Goal: Transaction & Acquisition: Purchase product/service

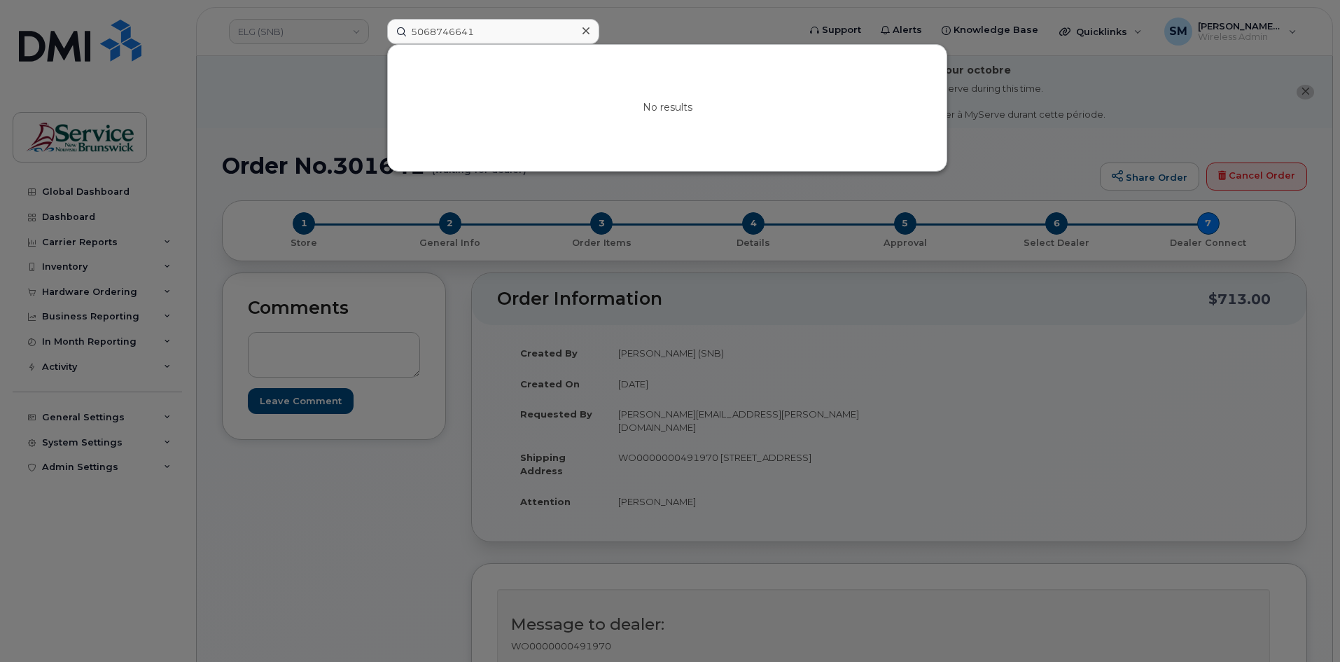
click at [246, 104] on div at bounding box center [670, 331] width 1340 height 662
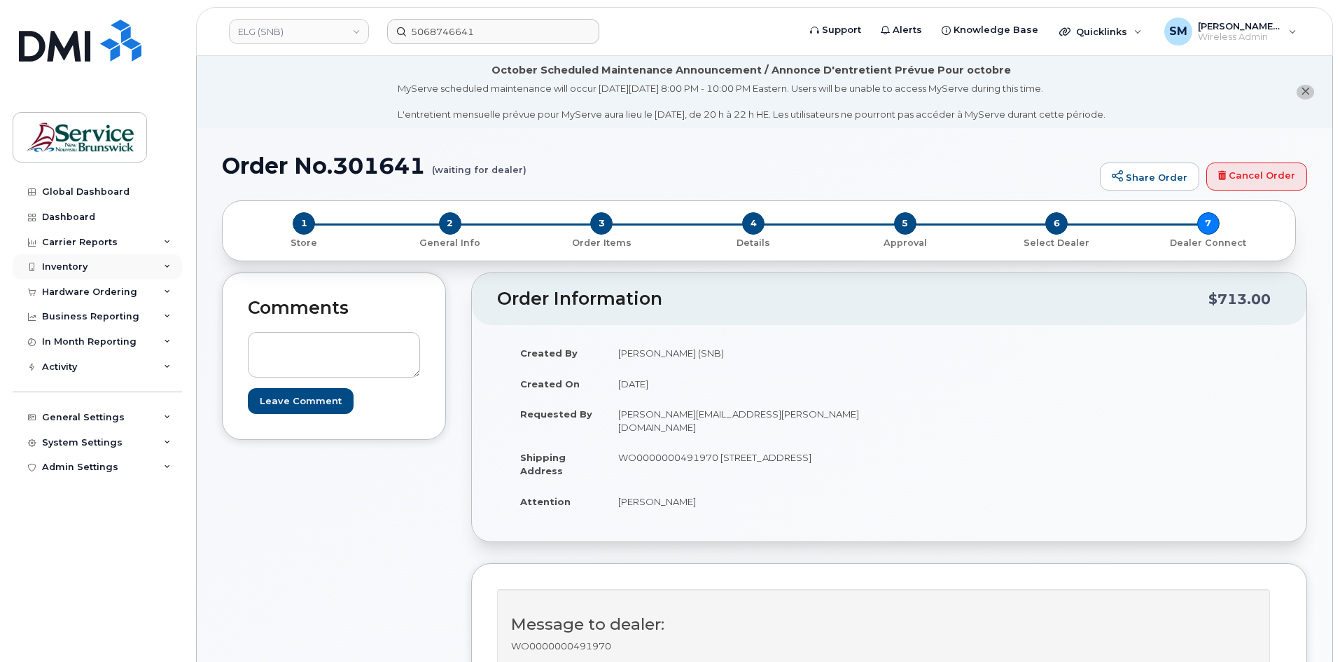
click at [71, 267] on div "Inventory" at bounding box center [65, 266] width 46 height 11
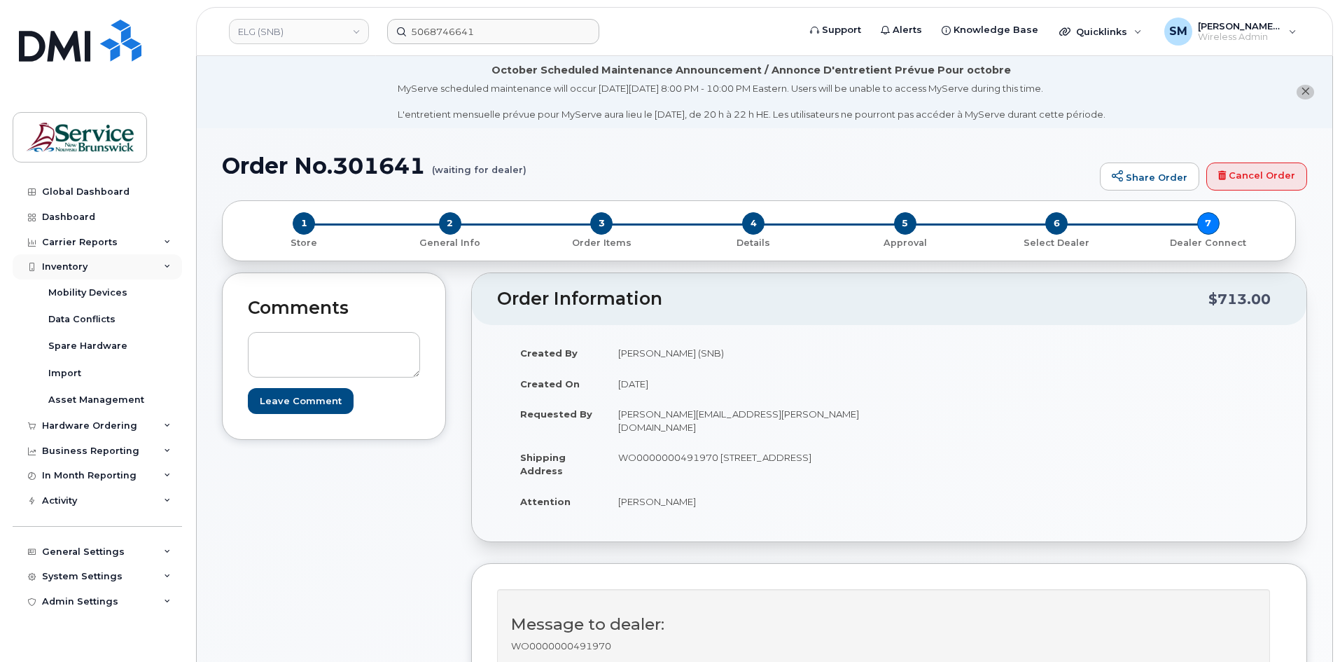
click at [71, 265] on div "Inventory" at bounding box center [65, 266] width 46 height 11
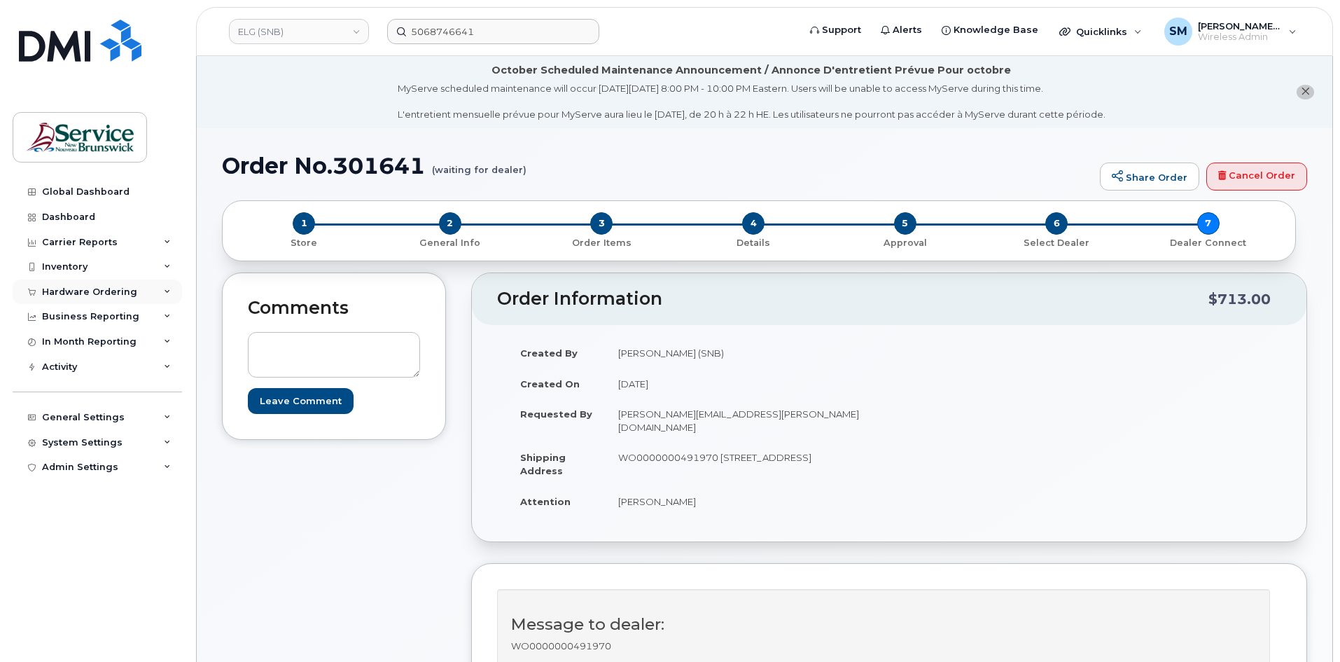
click at [67, 298] on div "Hardware Ordering" at bounding box center [97, 291] width 169 height 25
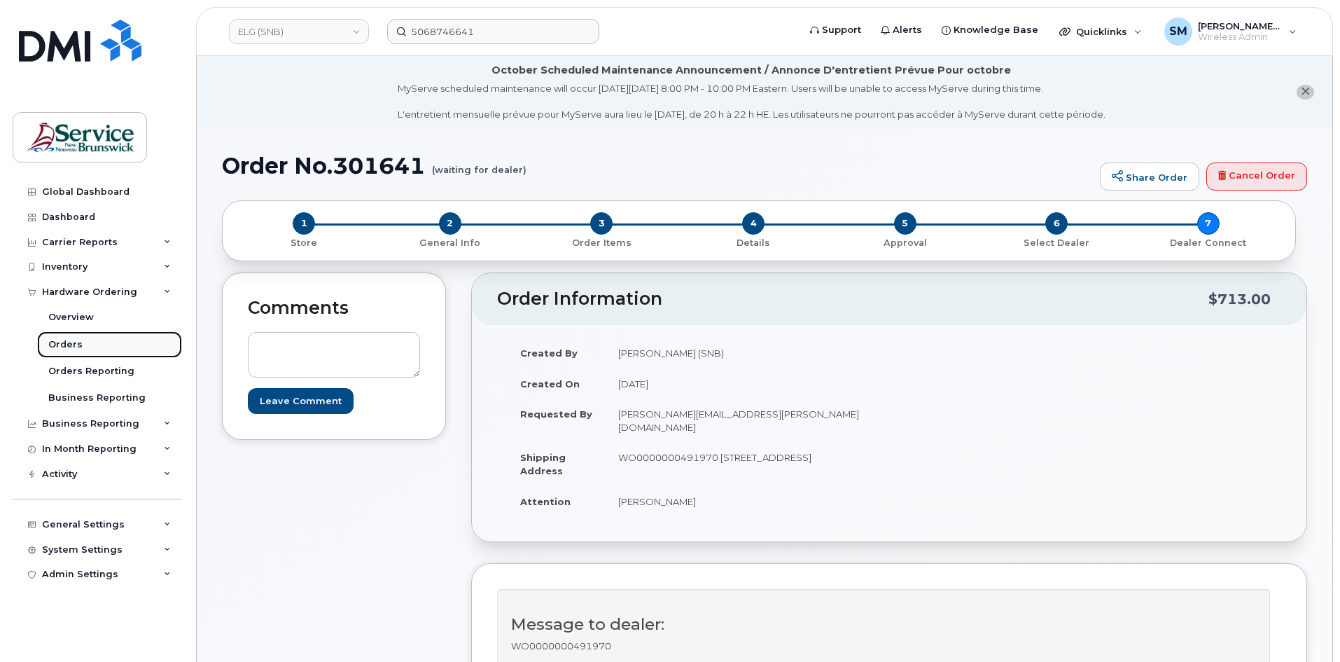
click at [72, 338] on div "Orders" at bounding box center [65, 344] width 34 height 13
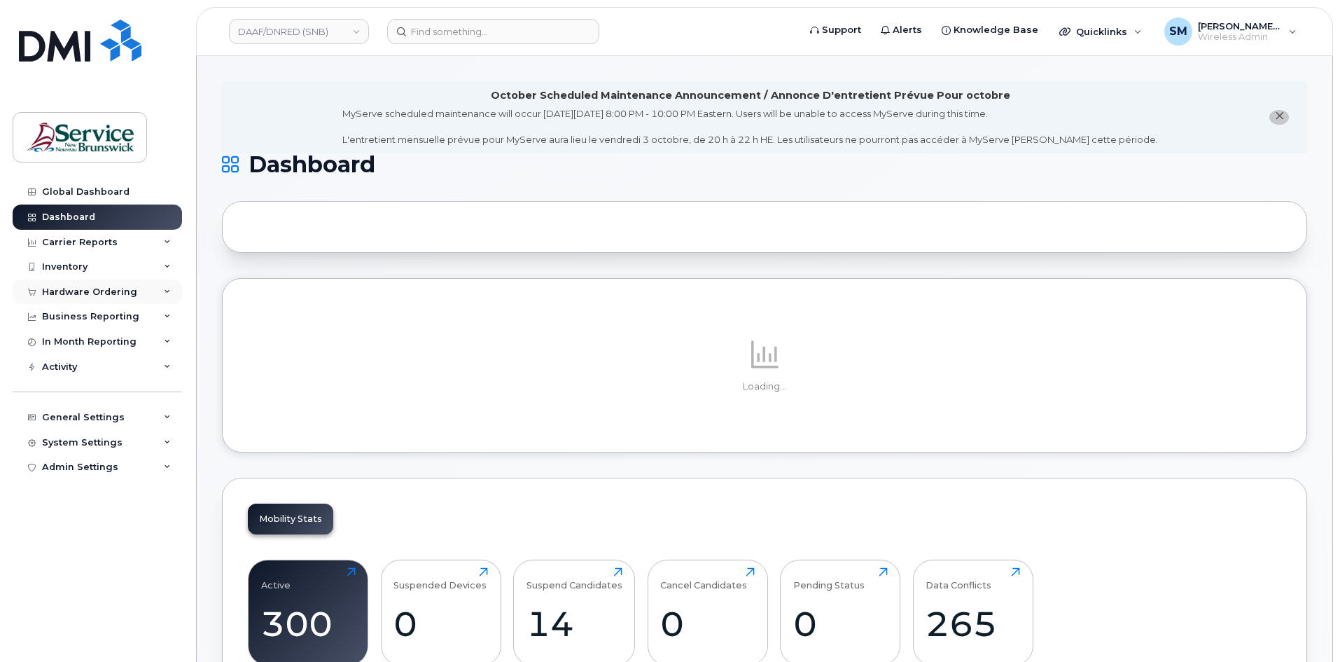
click at [125, 291] on div "Hardware Ordering" at bounding box center [89, 291] width 95 height 11
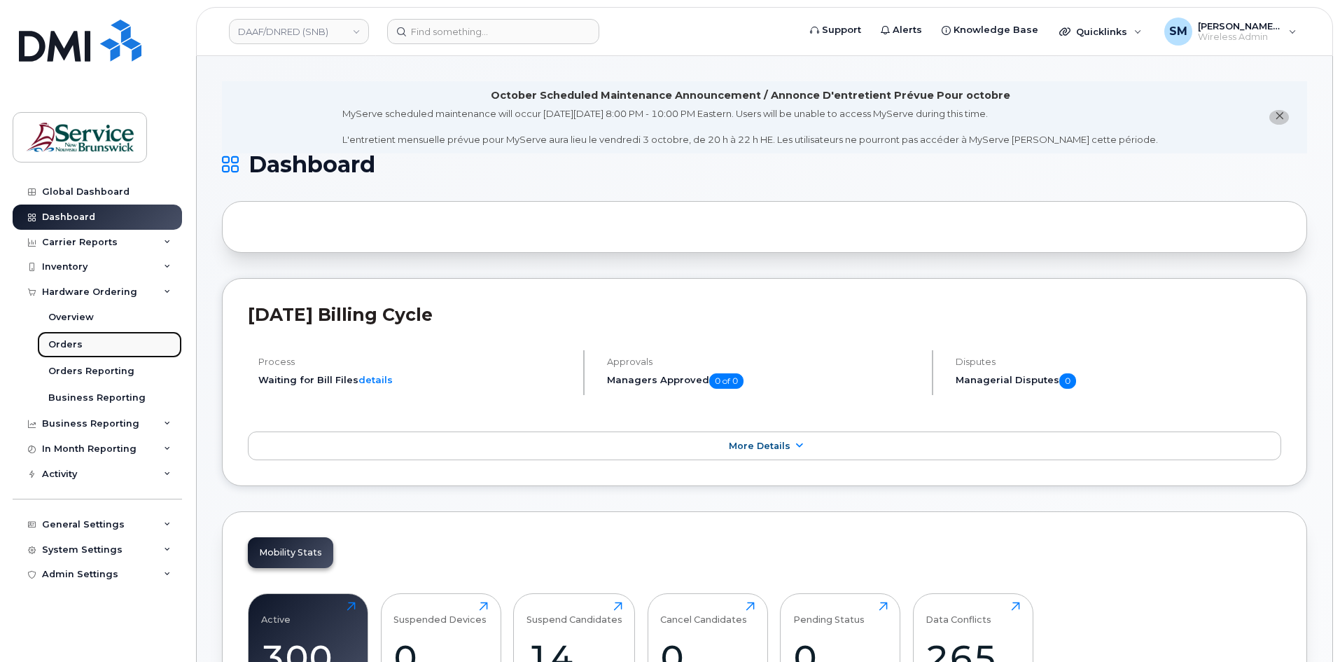
click at [90, 344] on link "Orders" at bounding box center [109, 344] width 145 height 27
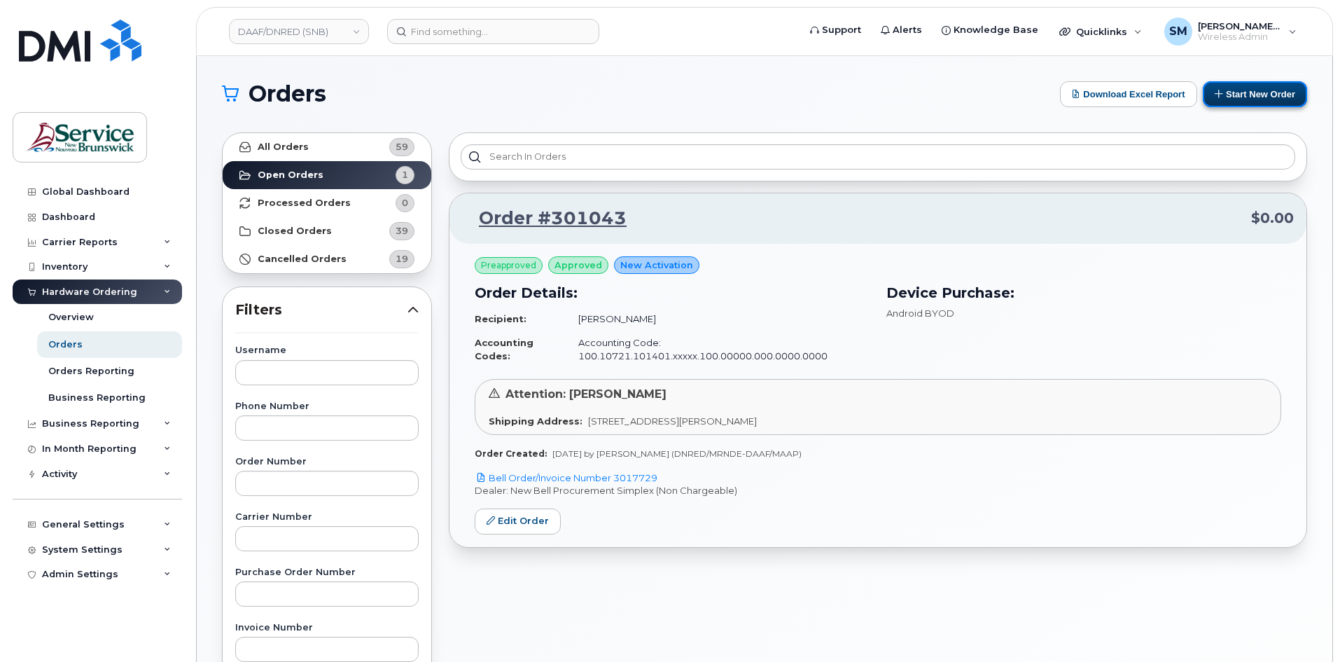
click at [1273, 91] on button "Start New Order" at bounding box center [1255, 94] width 104 height 26
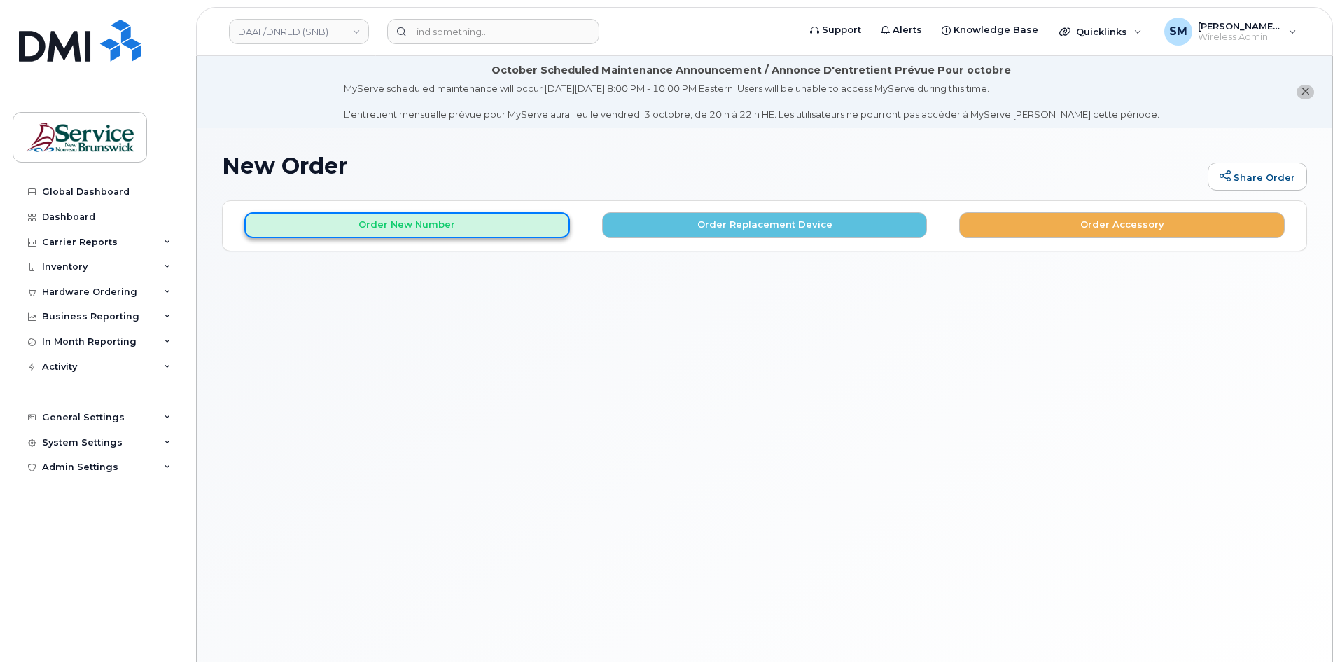
click at [409, 228] on button "Order New Number" at bounding box center [407, 225] width 326 height 26
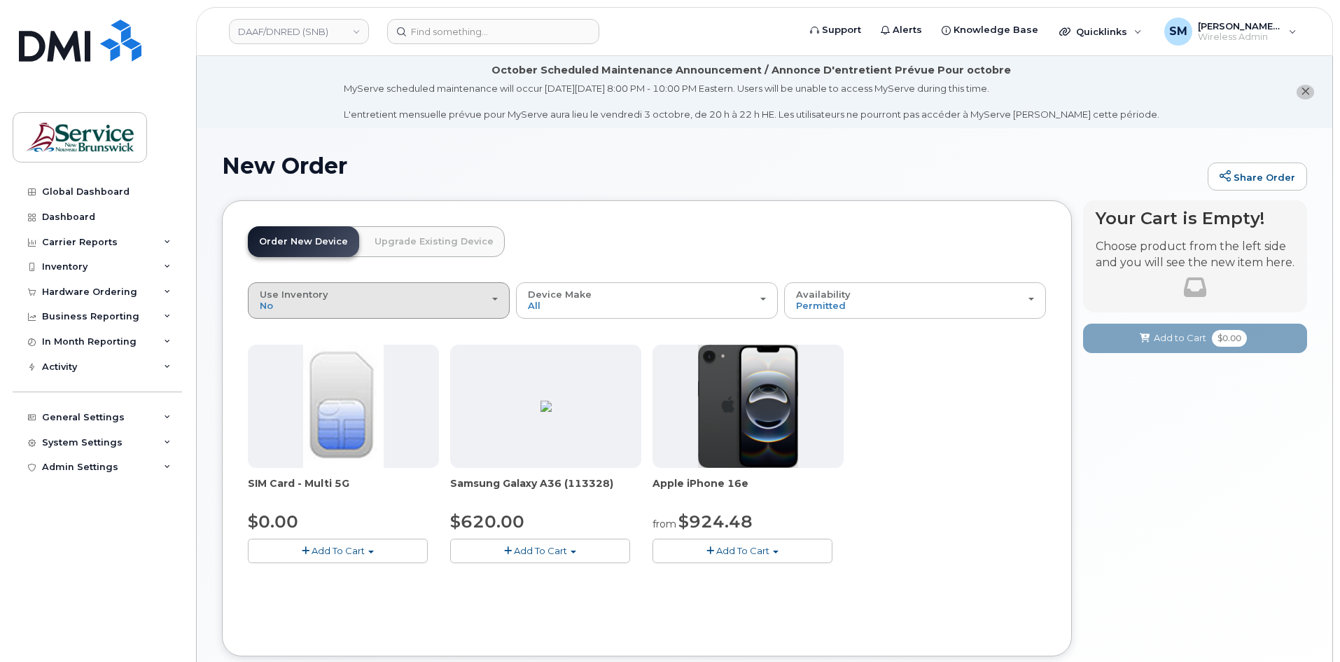
click at [442, 303] on div "Use Inventory No" at bounding box center [379, 300] width 238 height 22
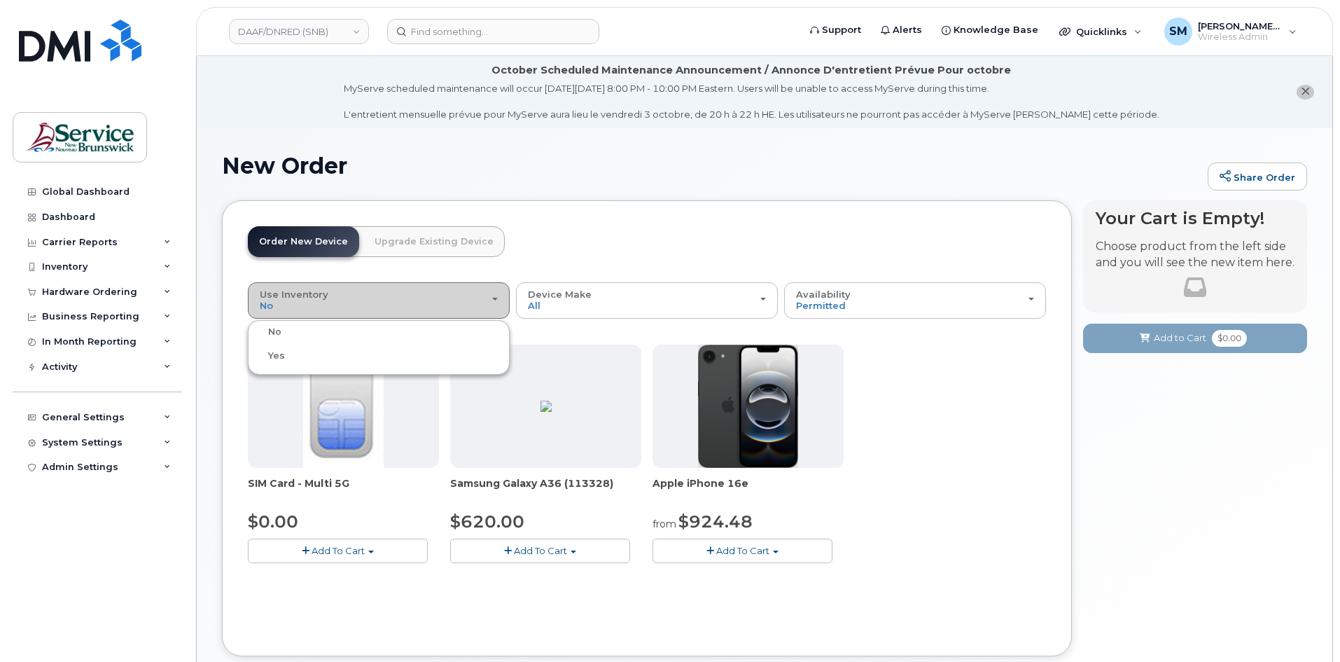
click at [440, 303] on div "Use Inventory No" at bounding box center [379, 300] width 238 height 22
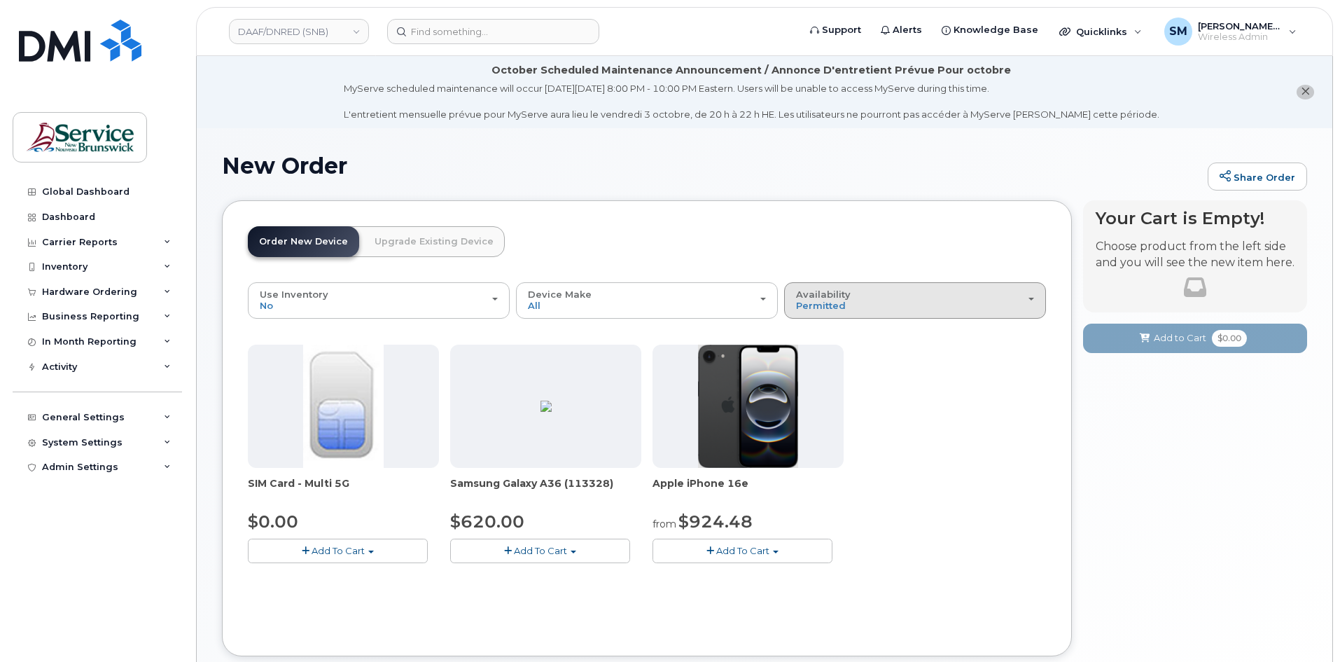
click at [842, 287] on button "Availability Permitted All" at bounding box center [915, 300] width 262 height 36
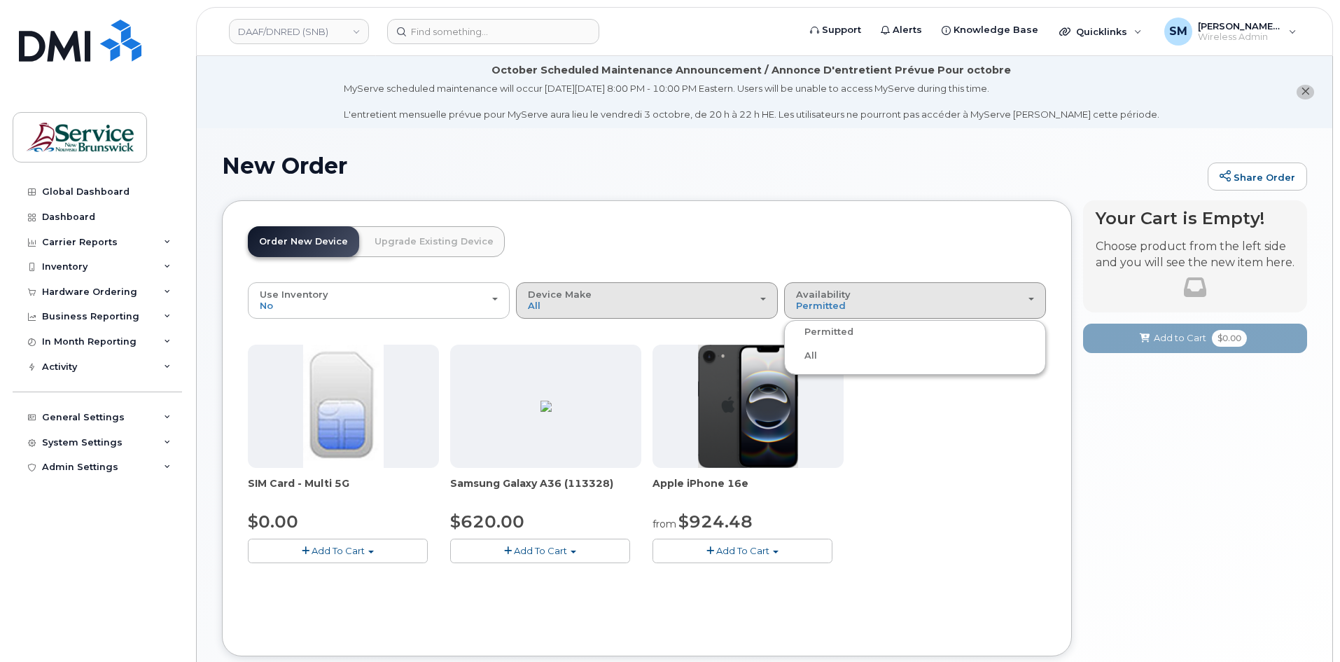
click at [710, 298] on div "Device Make All Android iPhone" at bounding box center [647, 300] width 238 height 22
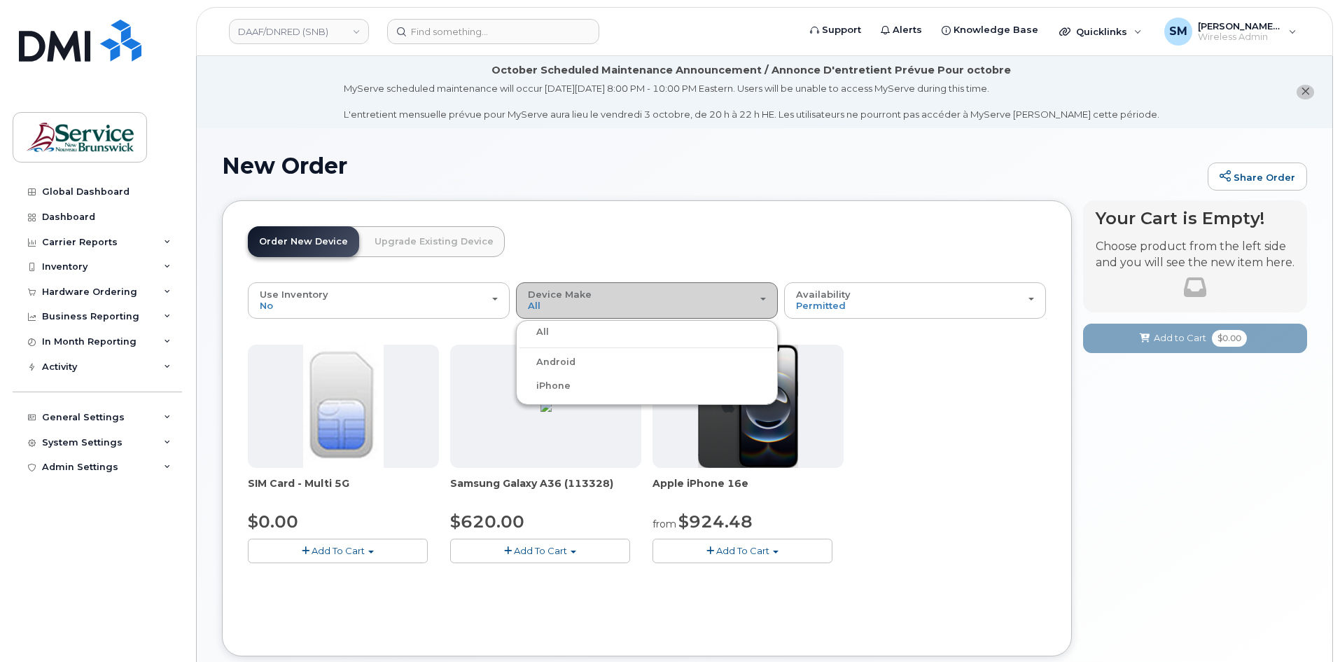
click at [707, 293] on div "Device Make All Android iPhone" at bounding box center [647, 300] width 238 height 22
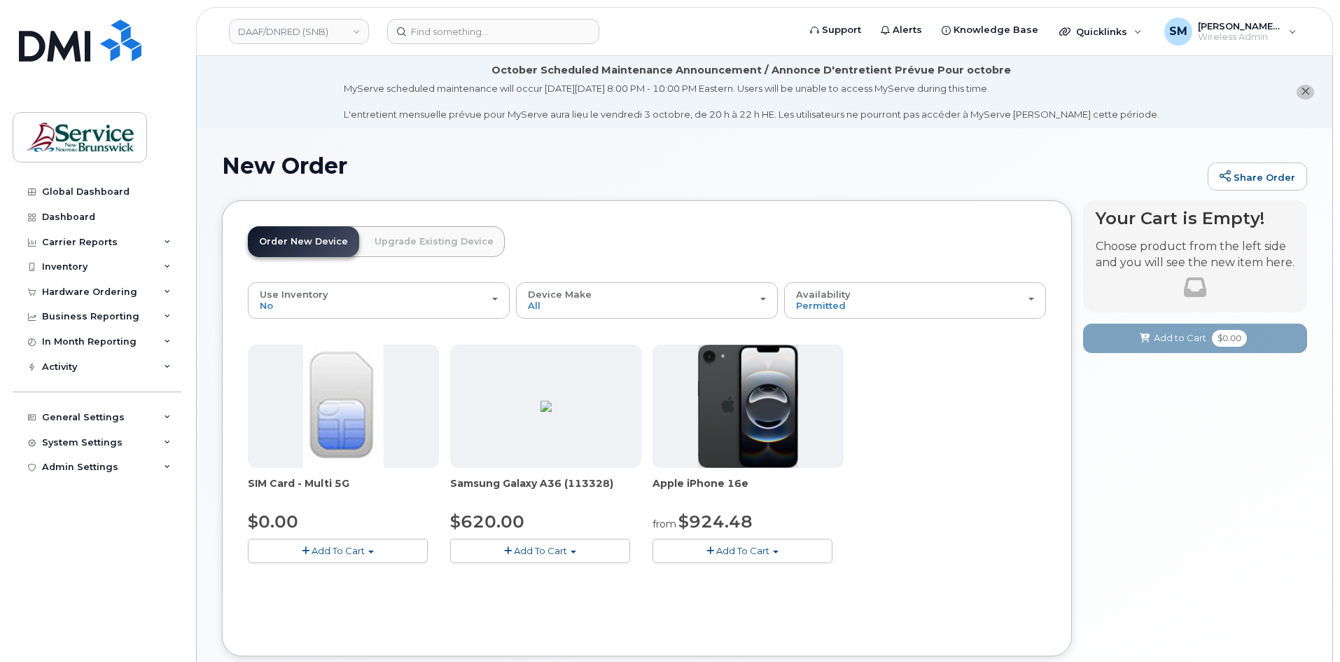
click at [799, 545] on button "Add To Cart" at bounding box center [743, 550] width 180 height 25
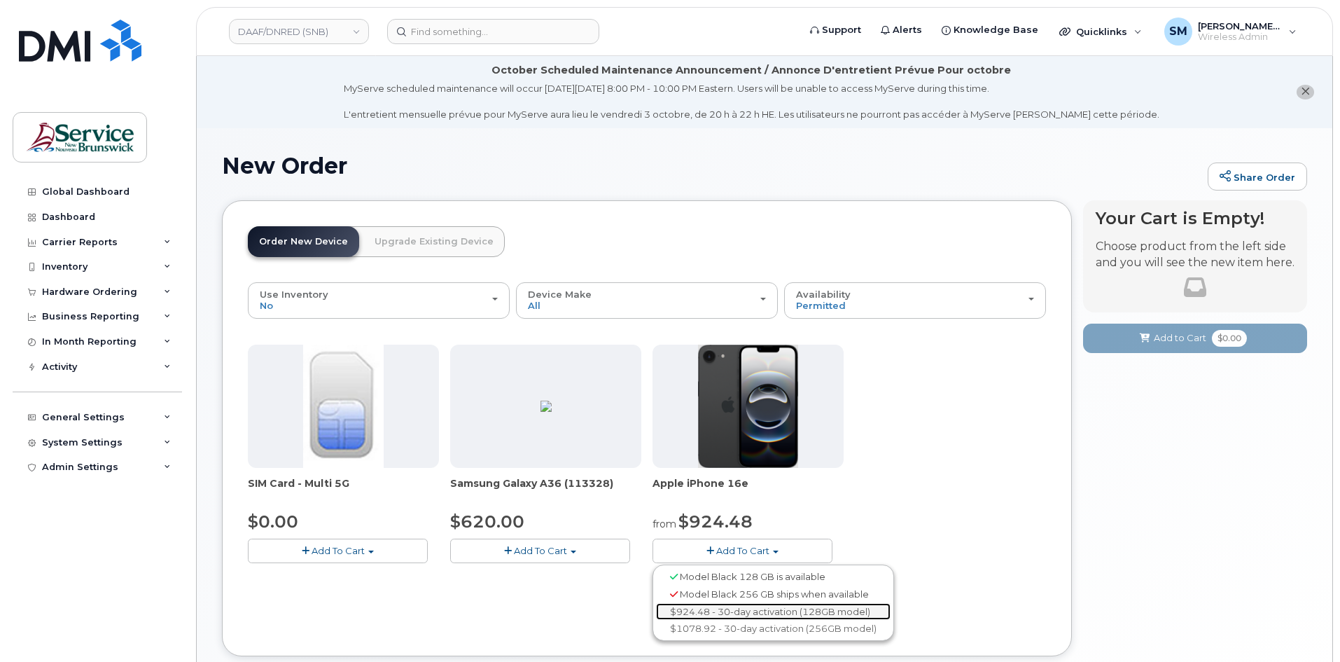
click at [753, 613] on link "$924.48 - 30-day activation (128GB model)" at bounding box center [773, 612] width 235 height 18
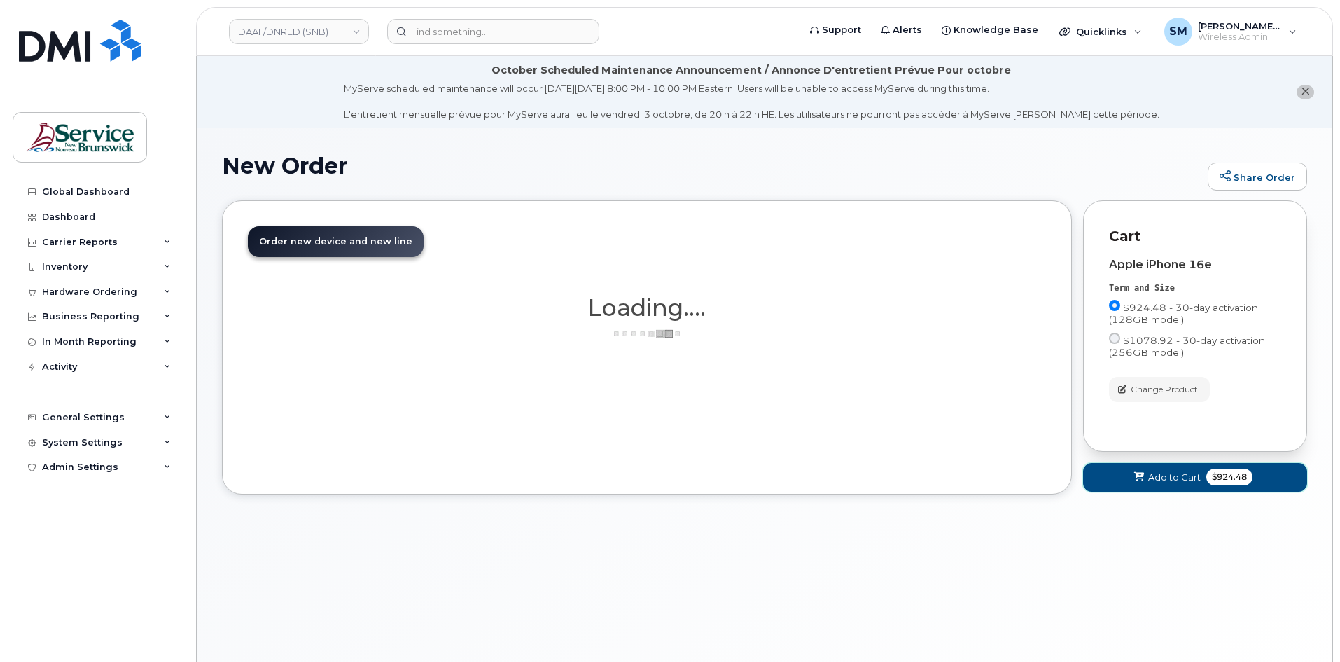
click at [1130, 472] on button "Add to Cart $924.48" at bounding box center [1195, 477] width 224 height 29
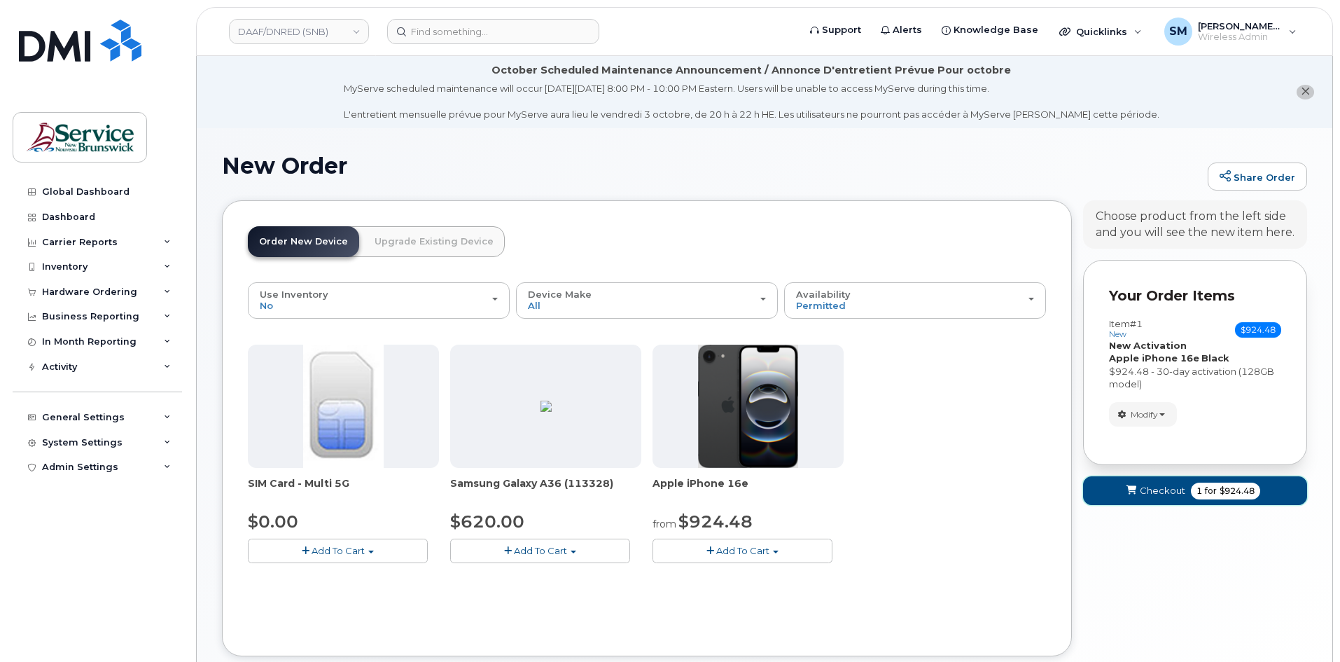
click at [1127, 484] on span "submit" at bounding box center [1130, 490] width 13 height 13
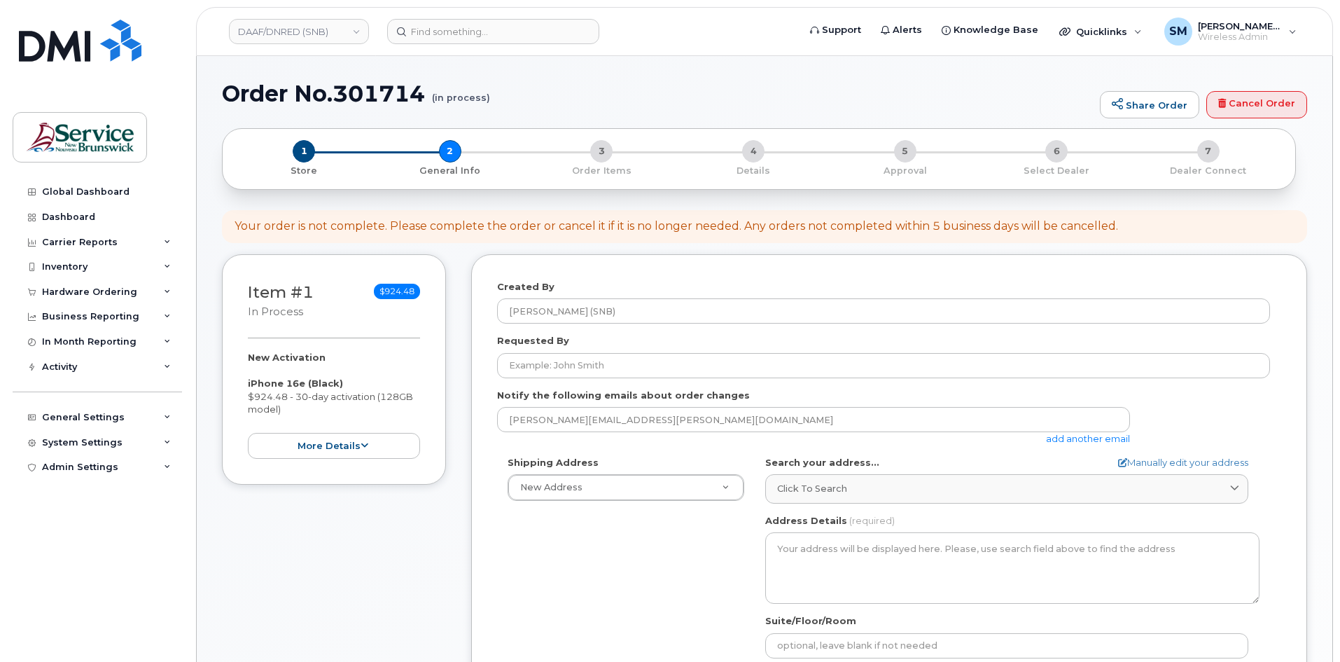
select select
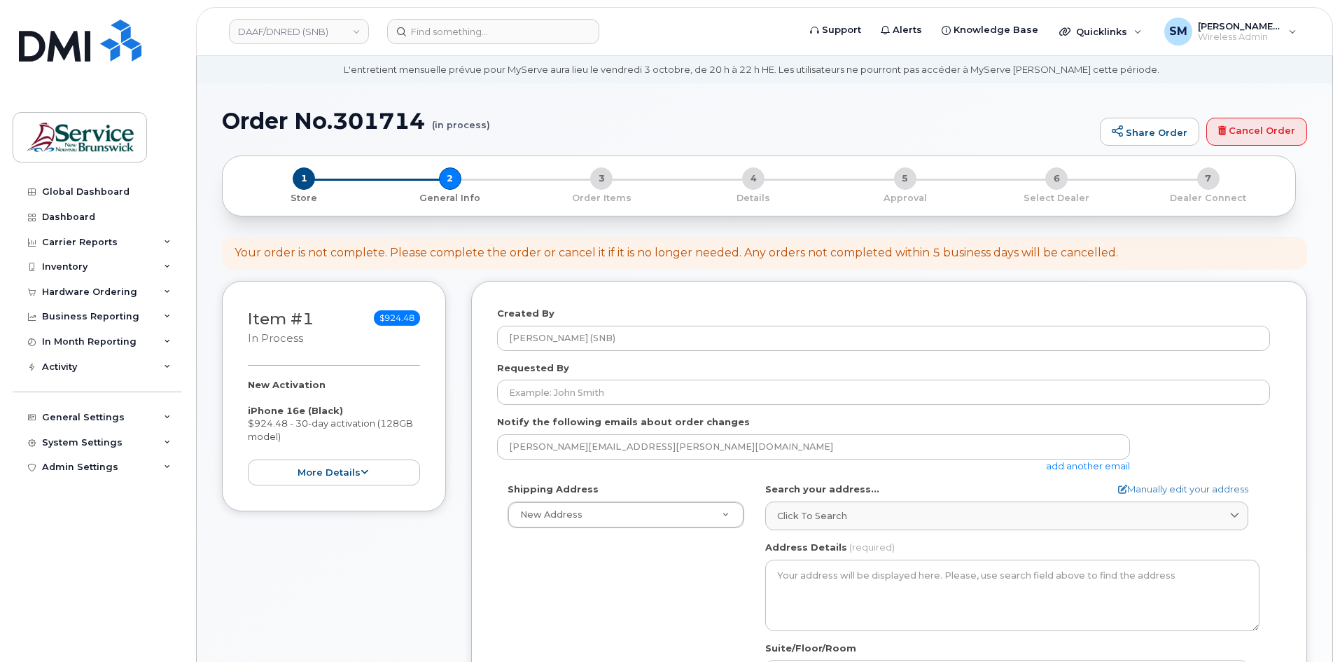
scroll to position [70, 0]
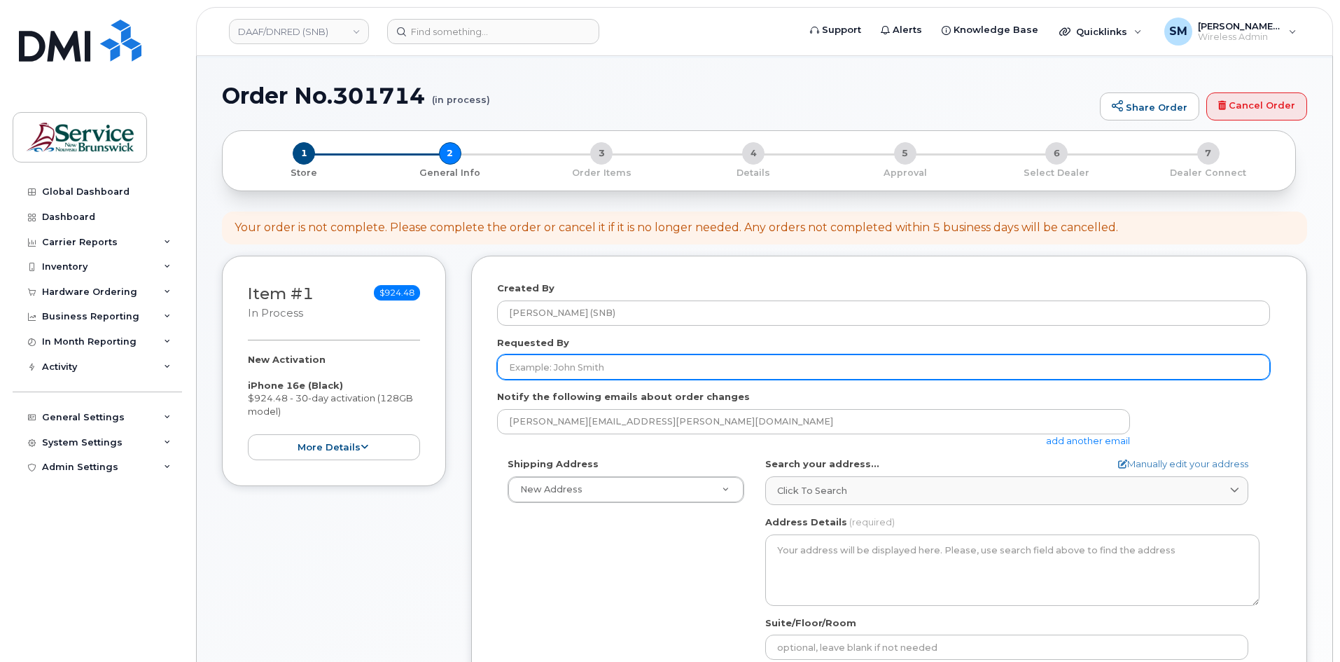
click at [583, 358] on input "Requested By" at bounding box center [883, 366] width 773 height 25
paste input "Monique.MacPhail@gnb.ca"
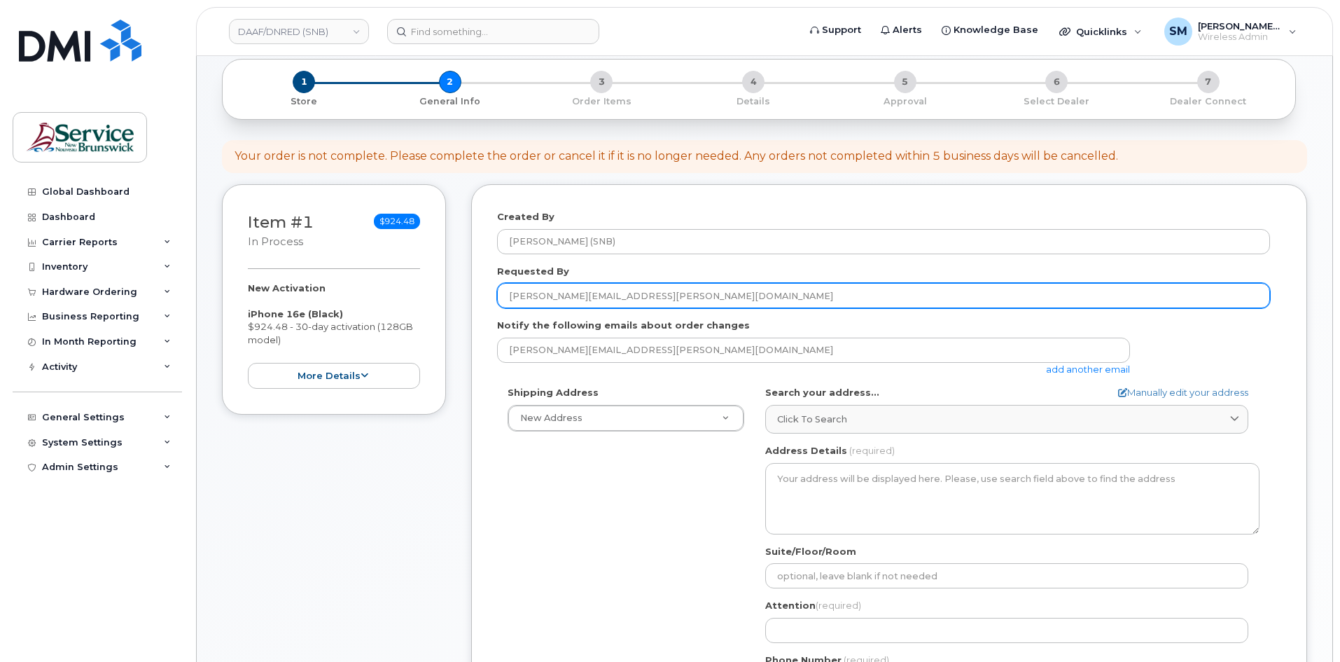
scroll to position [280, 0]
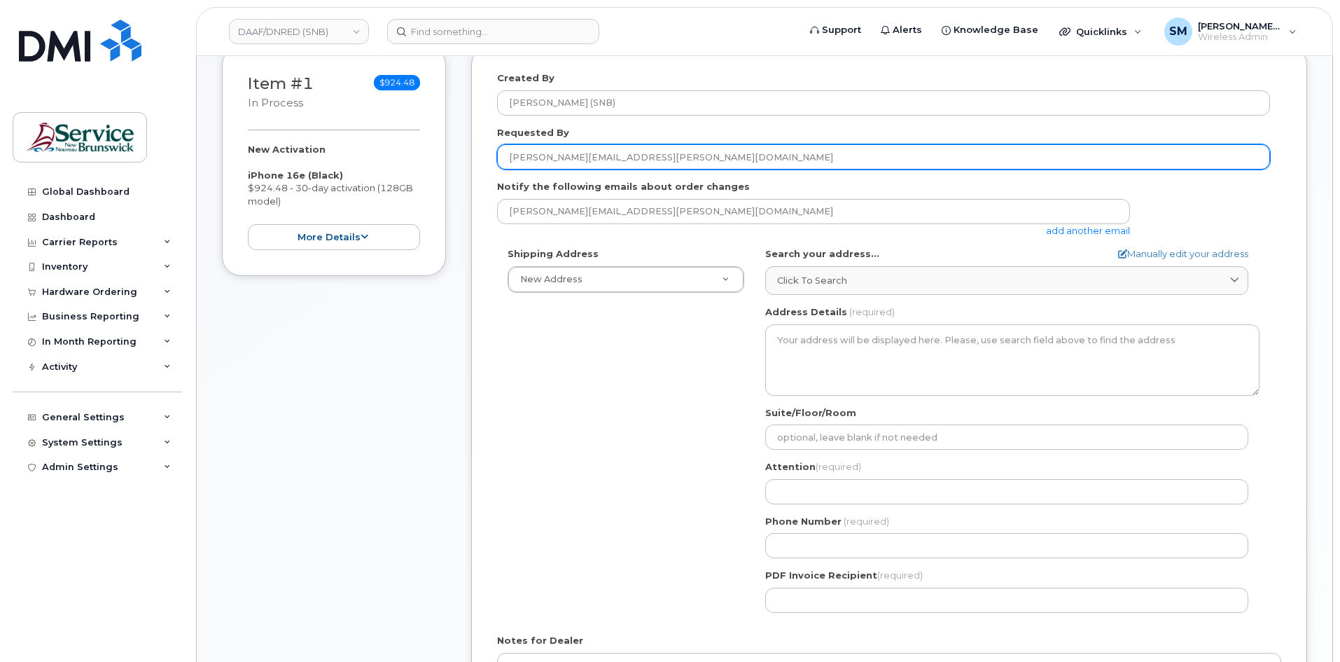
type input "Monique.MacPhail@gnb.ca"
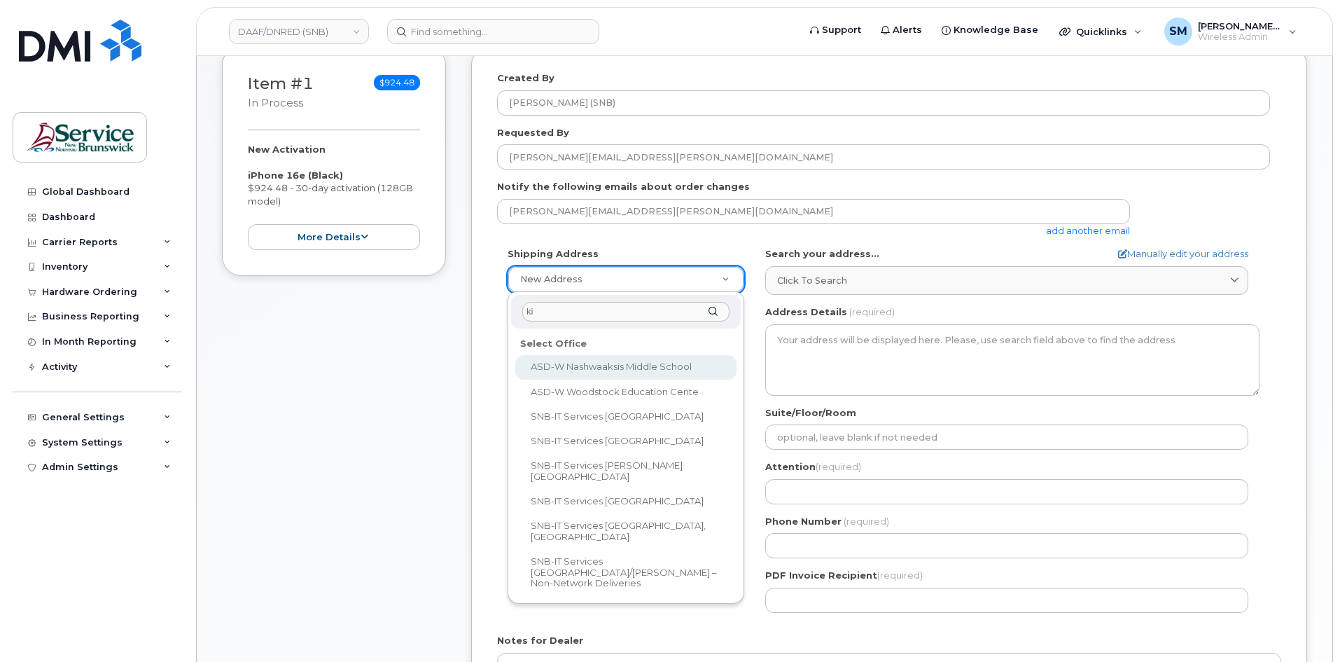
type input "kin"
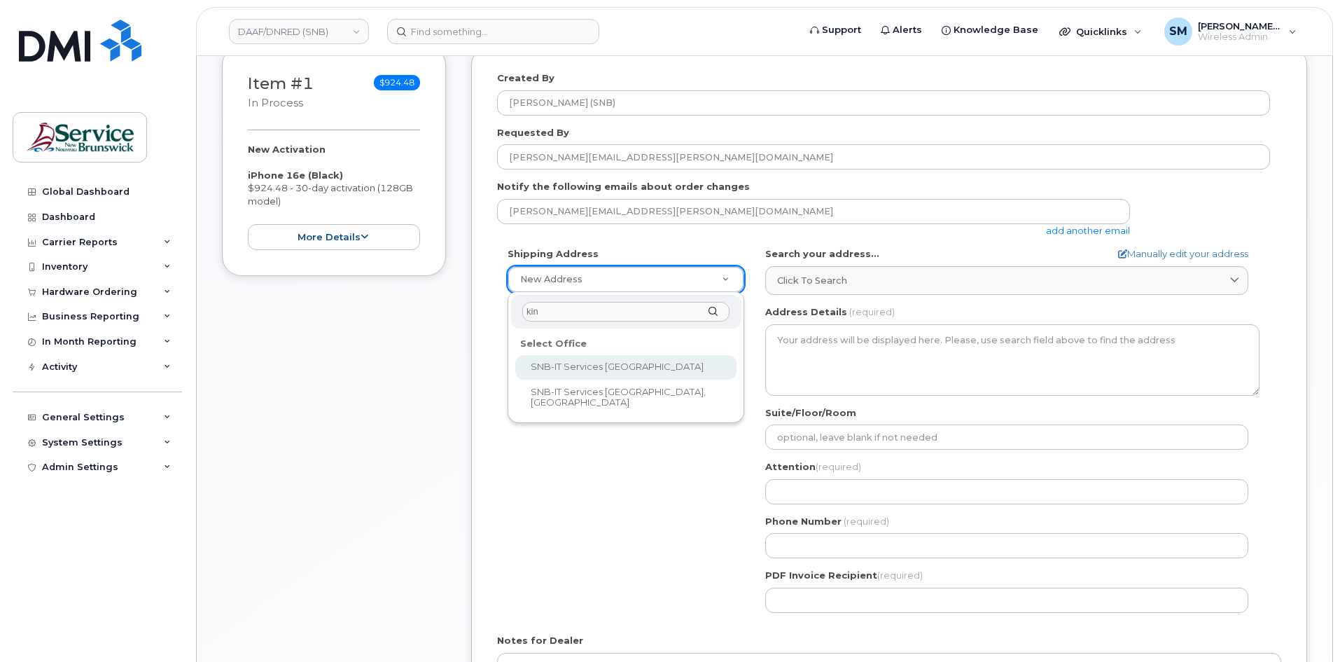
select select
type textarea "15 King Sq N Saint John New Brunswick E2L 1E6"
type input "Cory Ducey"
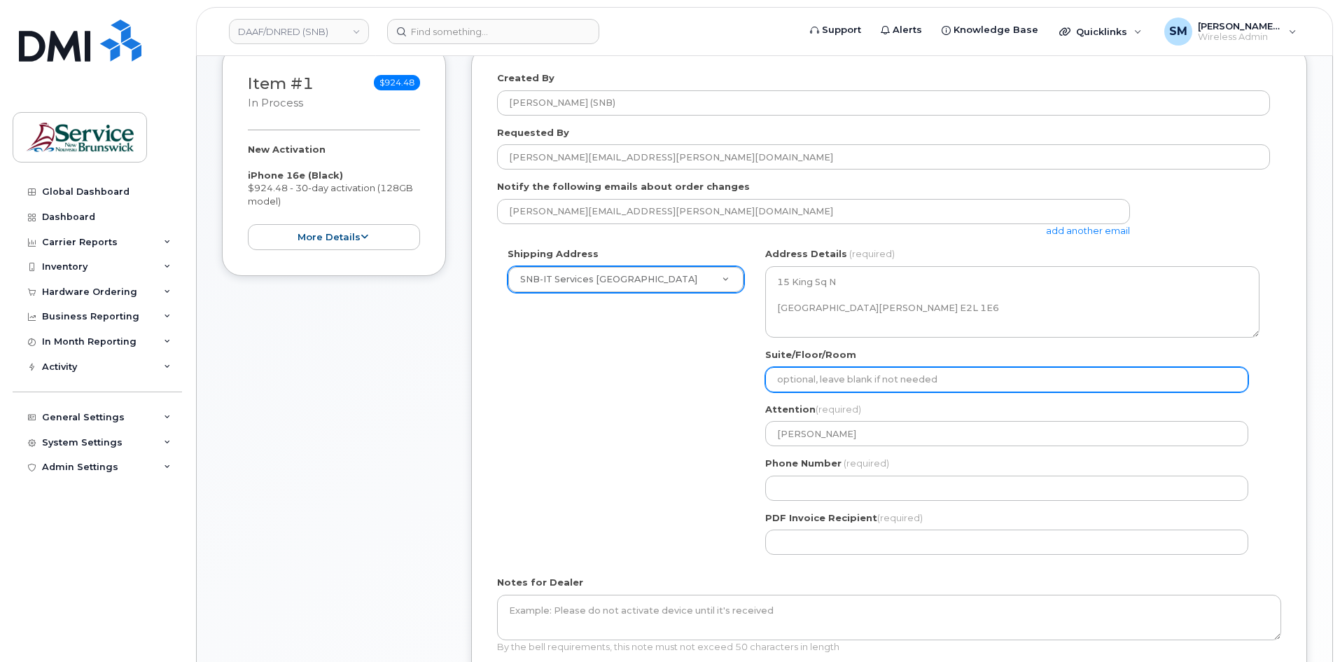
click at [821, 377] on input "Suite/Floor/Room" at bounding box center [1006, 379] width 483 height 25
paste input "WO0000000492008"
select select
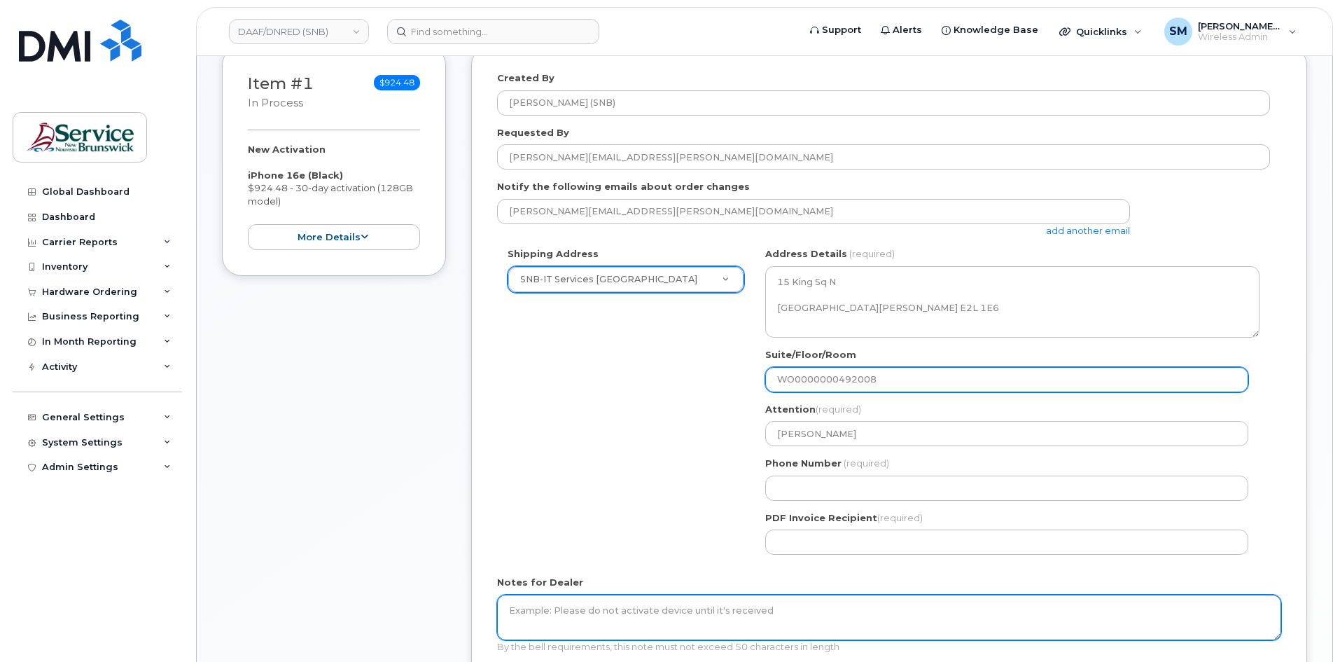
type input "WO0000000492008"
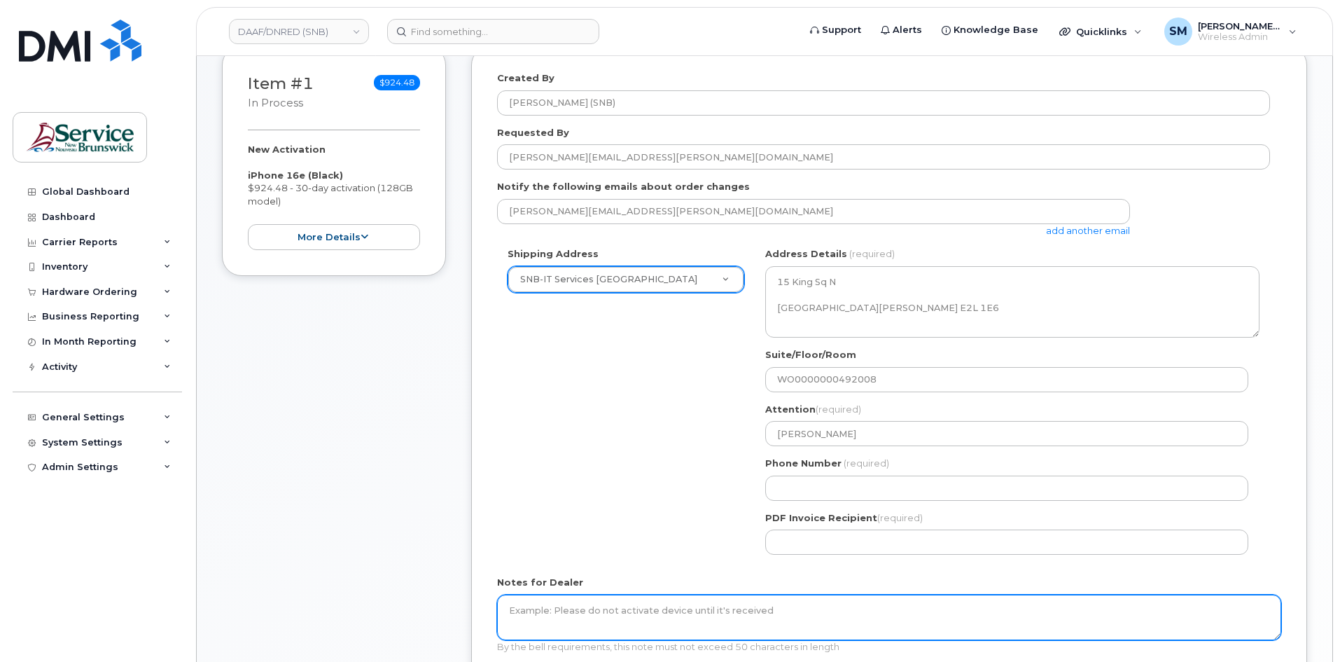
click at [701, 626] on textarea "Notes for Dealer" at bounding box center [889, 617] width 784 height 46
paste textarea "WO0000000492008"
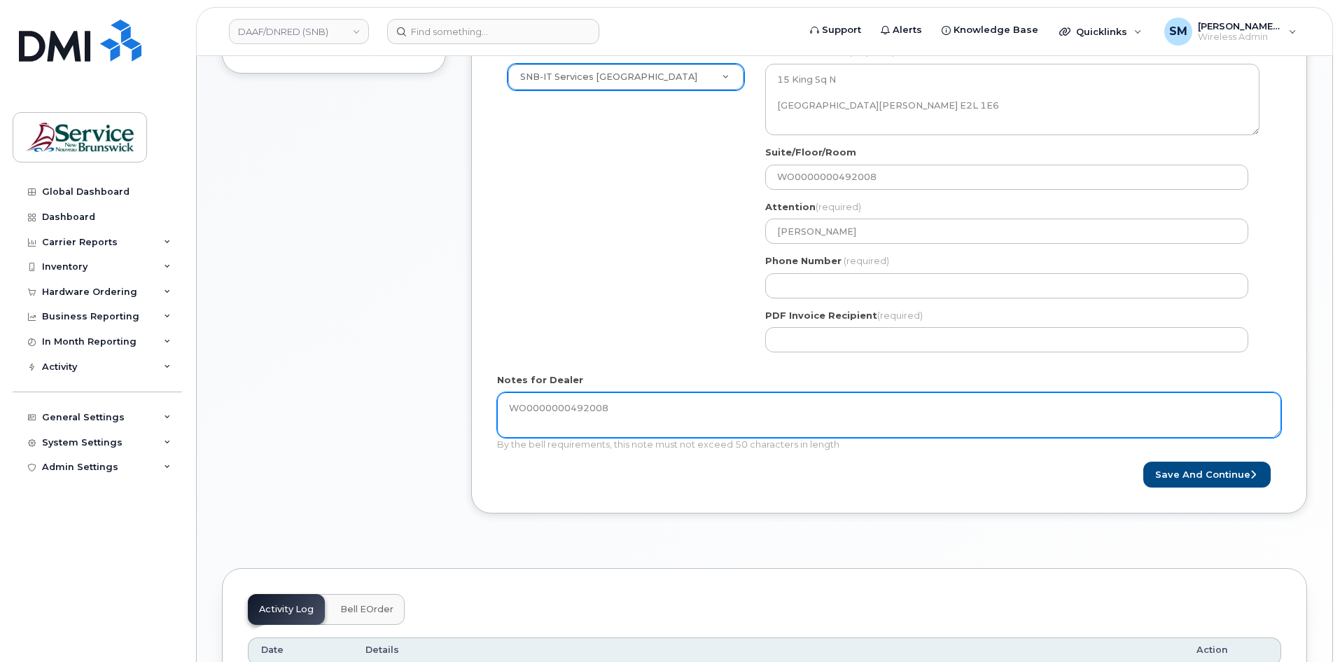
scroll to position [490, 0]
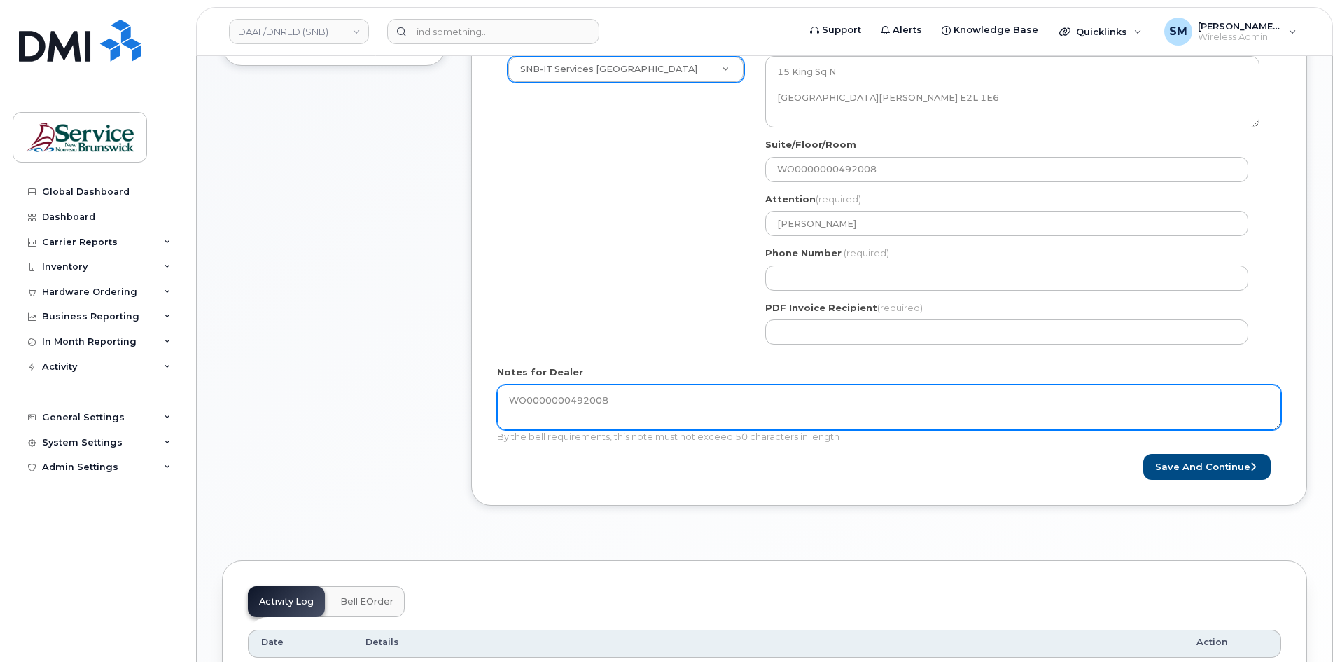
type textarea "WO0000000492008"
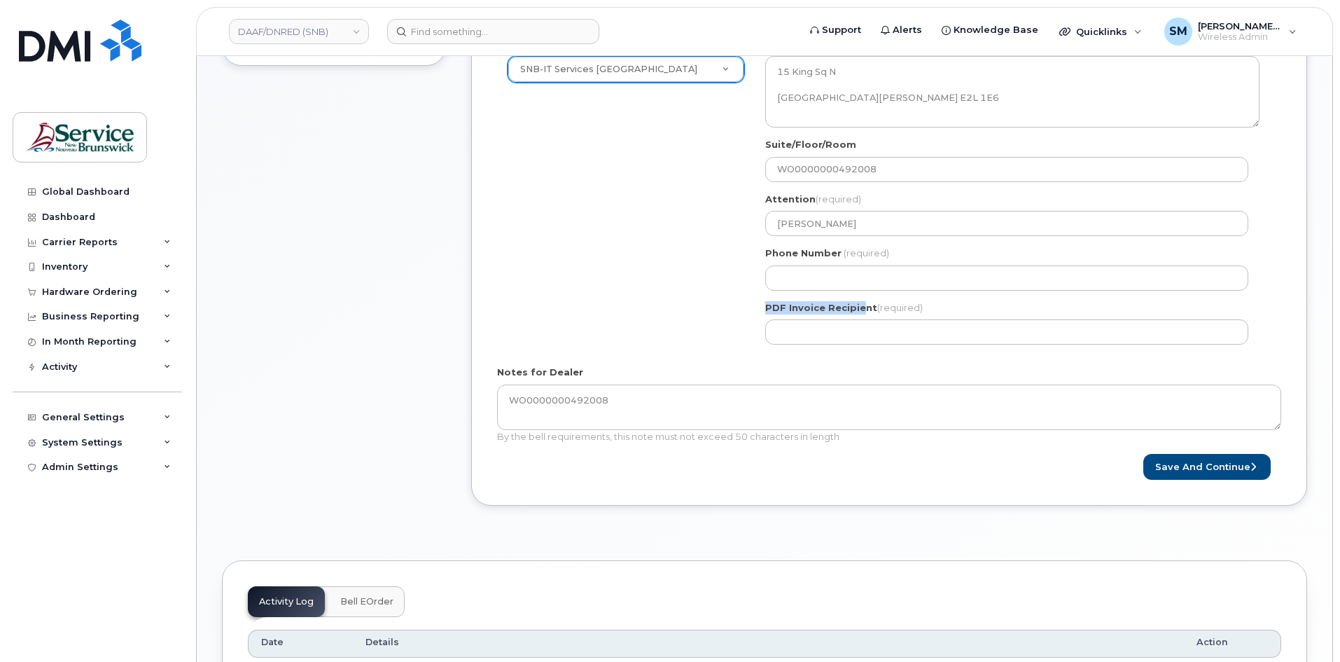
drag, startPoint x: 861, startPoint y: 304, endPoint x: 746, endPoint y: 305, distance: 114.8
click at [746, 305] on div "Shipping Address SNB-IT Services King's Square New Address ASD-E Main Office AS…" at bounding box center [883, 196] width 773 height 318
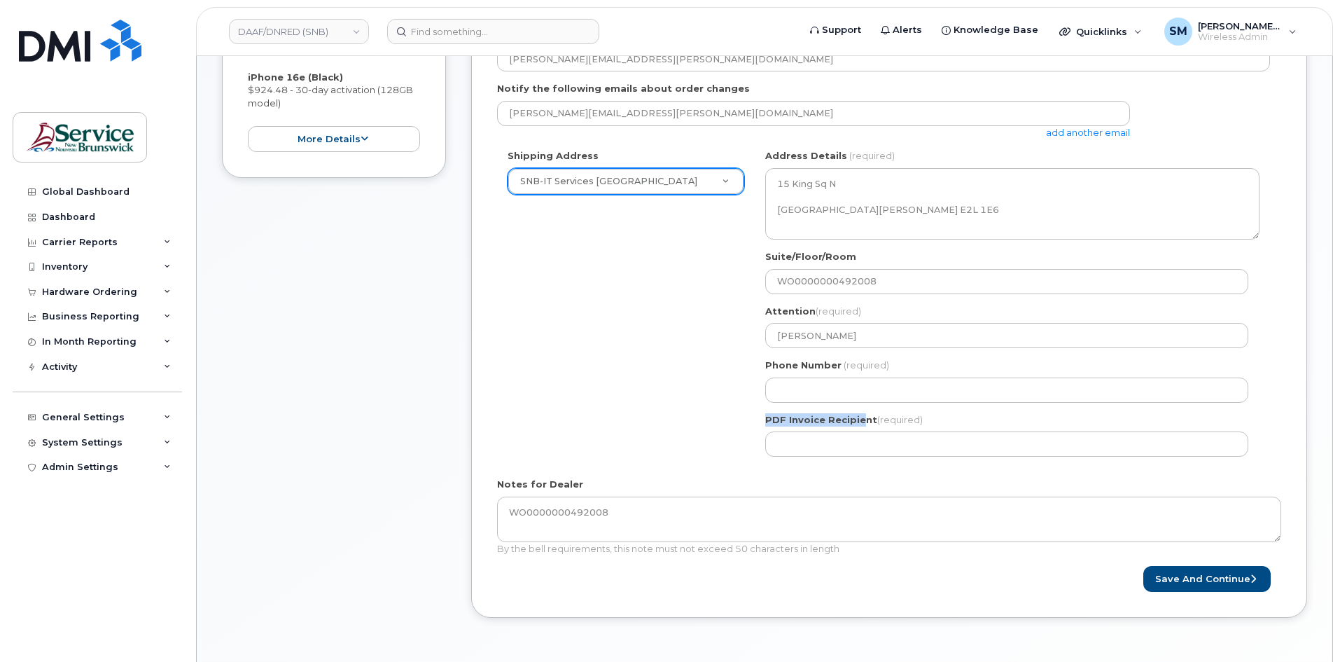
scroll to position [420, 0]
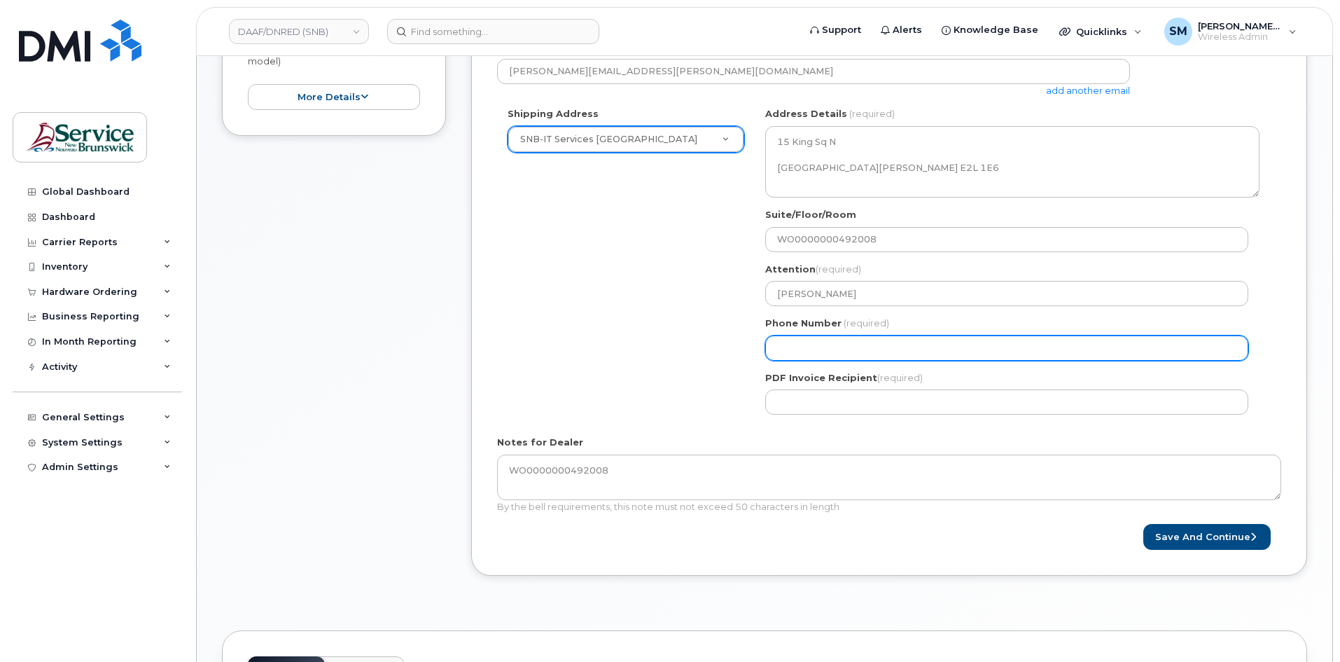
click at [806, 356] on input "Phone Number" at bounding box center [1006, 347] width 483 height 25
select select
type input "506639633"
select select
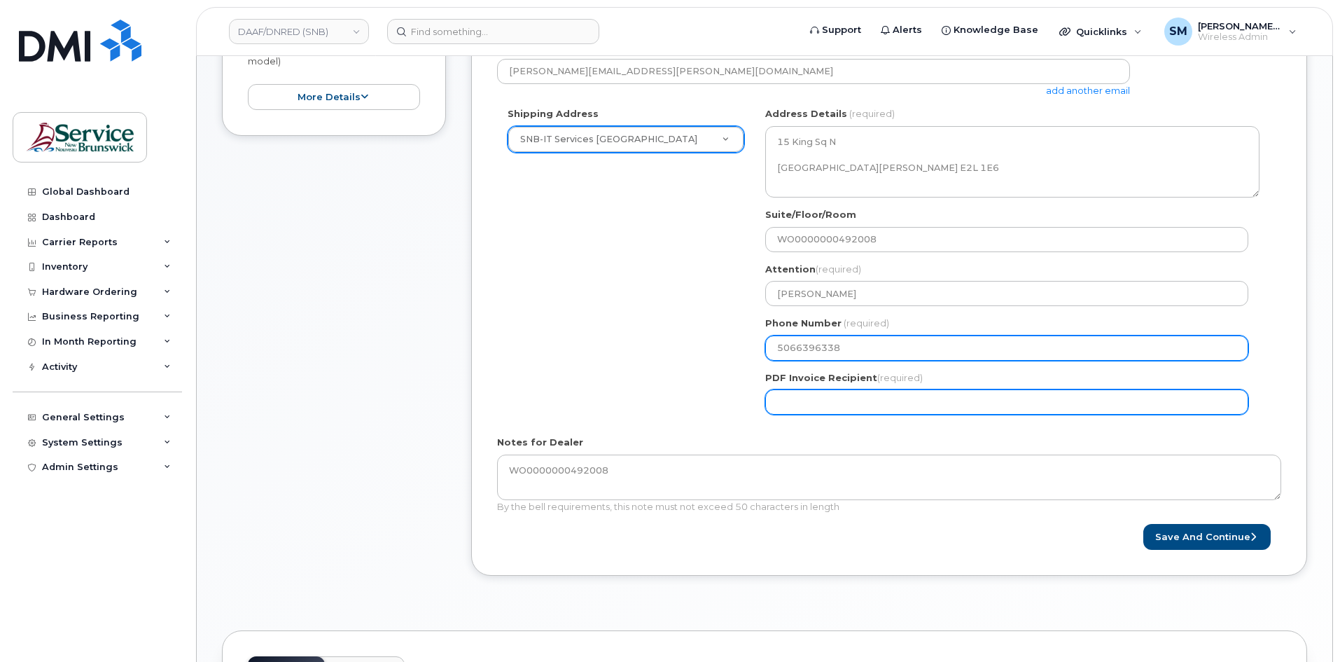
type input "5066396338"
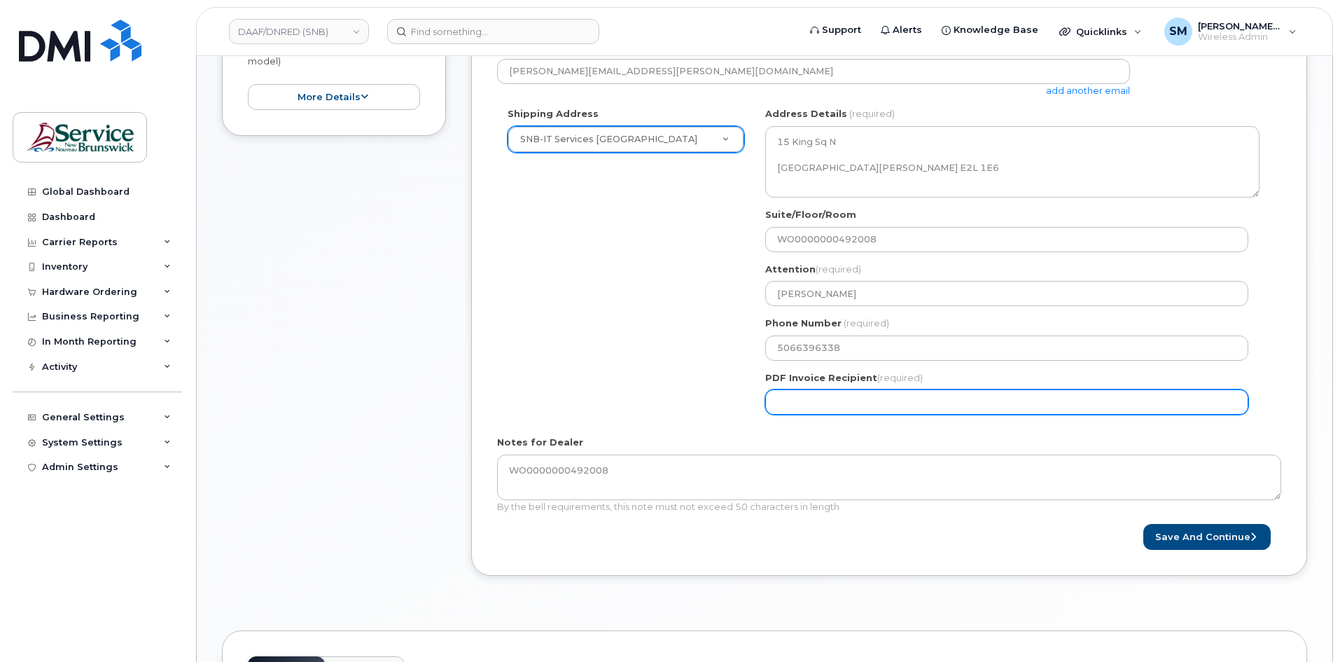
click at [814, 403] on input "PDF Invoice Recipient (required)" at bounding box center [1006, 401] width 483 height 25
type input "?"
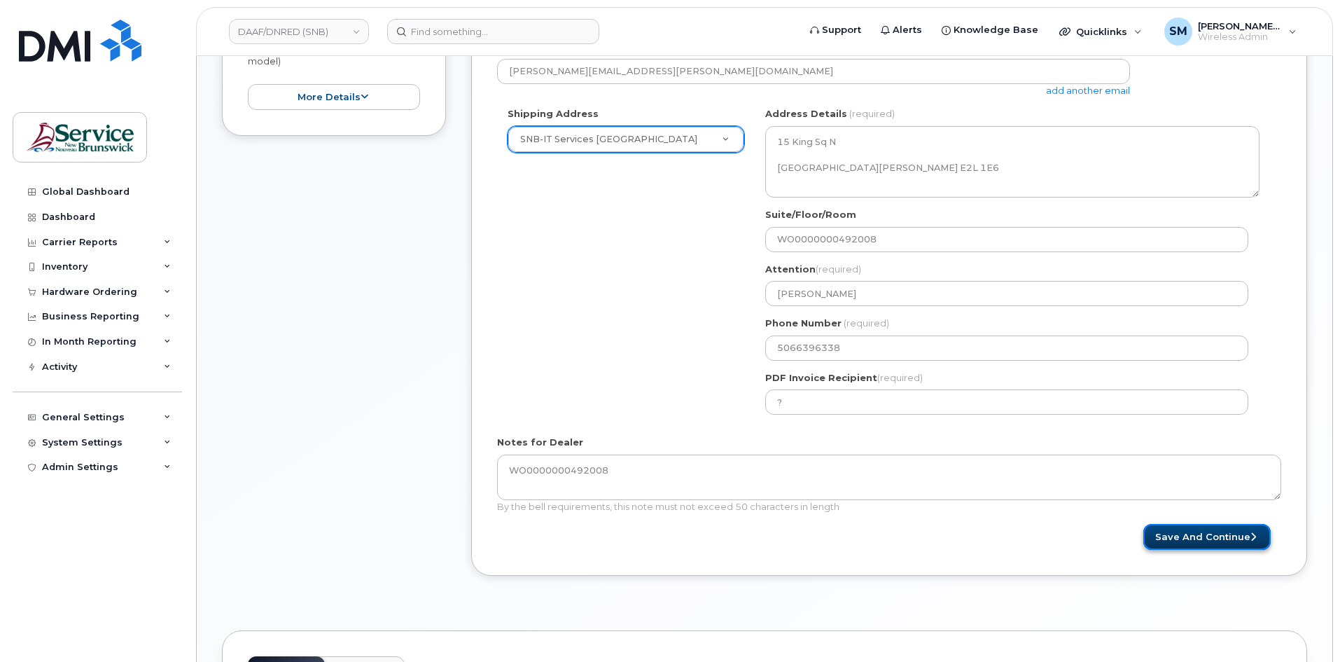
click at [1208, 530] on button "Save and Continue" at bounding box center [1206, 537] width 127 height 26
drag, startPoint x: 756, startPoint y: 377, endPoint x: 920, endPoint y: 384, distance: 164.0
click at [920, 384] on div "NB Saint John Search your address... Manually edit your address Click to search…" at bounding box center [1012, 266] width 515 height 318
click at [629, 372] on div "Shipping Address SNB-IT Services King's Square New Address ASD-E Main Office AS…" at bounding box center [883, 266] width 773 height 318
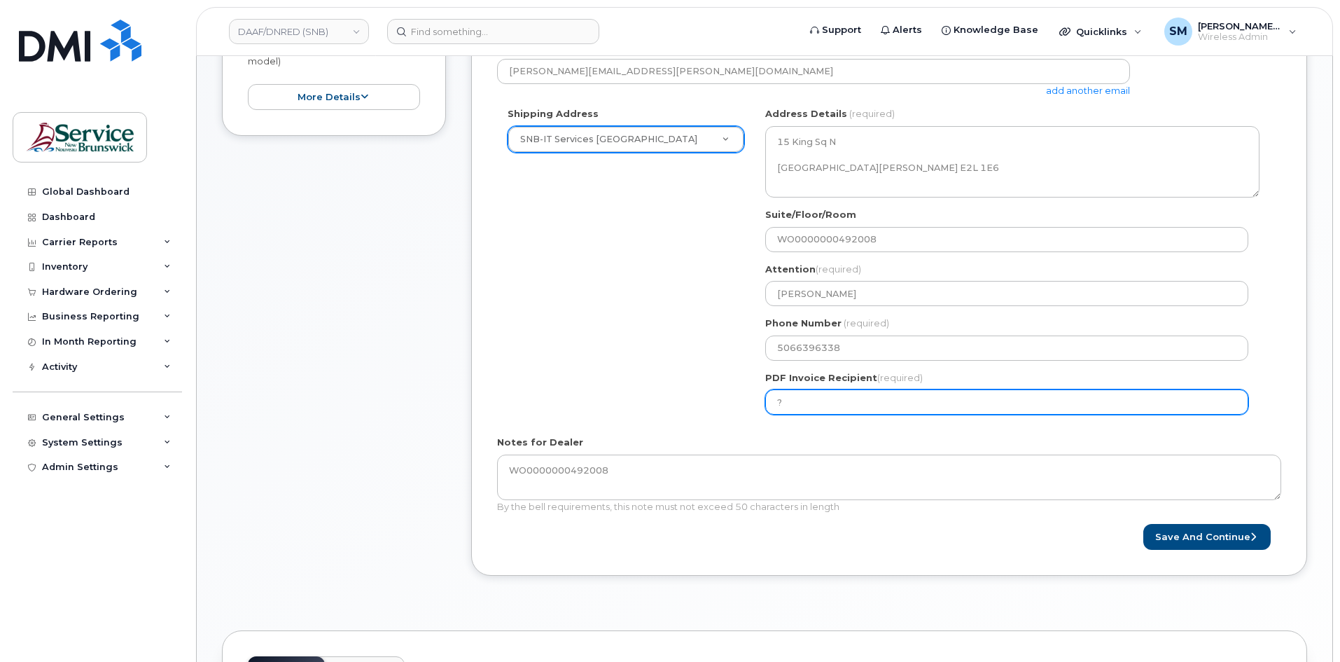
drag, startPoint x: 808, startPoint y: 405, endPoint x: 727, endPoint y: 403, distance: 80.6
click at [727, 403] on div "Shipping Address SNB-IT Services King's Square New Address ASD-E Main Office AS…" at bounding box center [883, 266] width 773 height 318
click at [862, 408] on input "PDF Invoice Recipient (required)" at bounding box center [1006, 401] width 483 height 25
paste input "[PERSON_NAME][EMAIL_ADDRESS][PERSON_NAME][DOMAIN_NAME]"
type input "[PERSON_NAME][EMAIL_ADDRESS][PERSON_NAME][DOMAIN_NAME]"
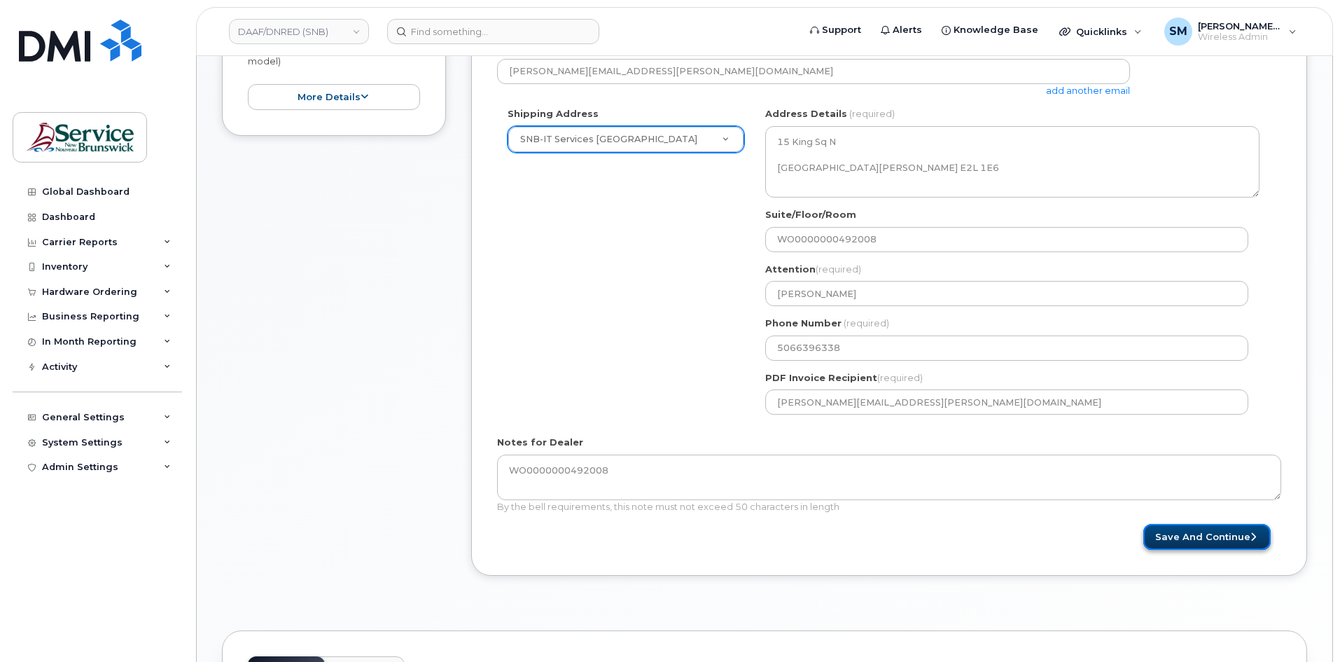
click at [1185, 541] on button "Save and Continue" at bounding box center [1206, 537] width 127 height 26
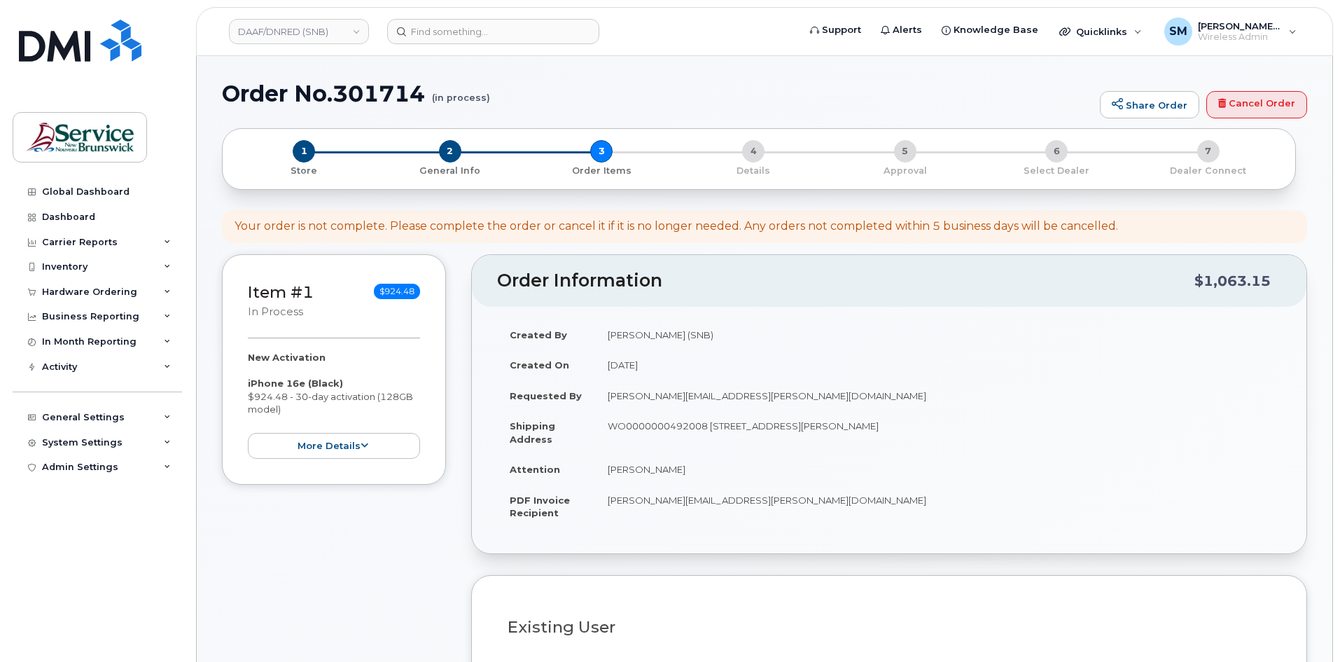
select select
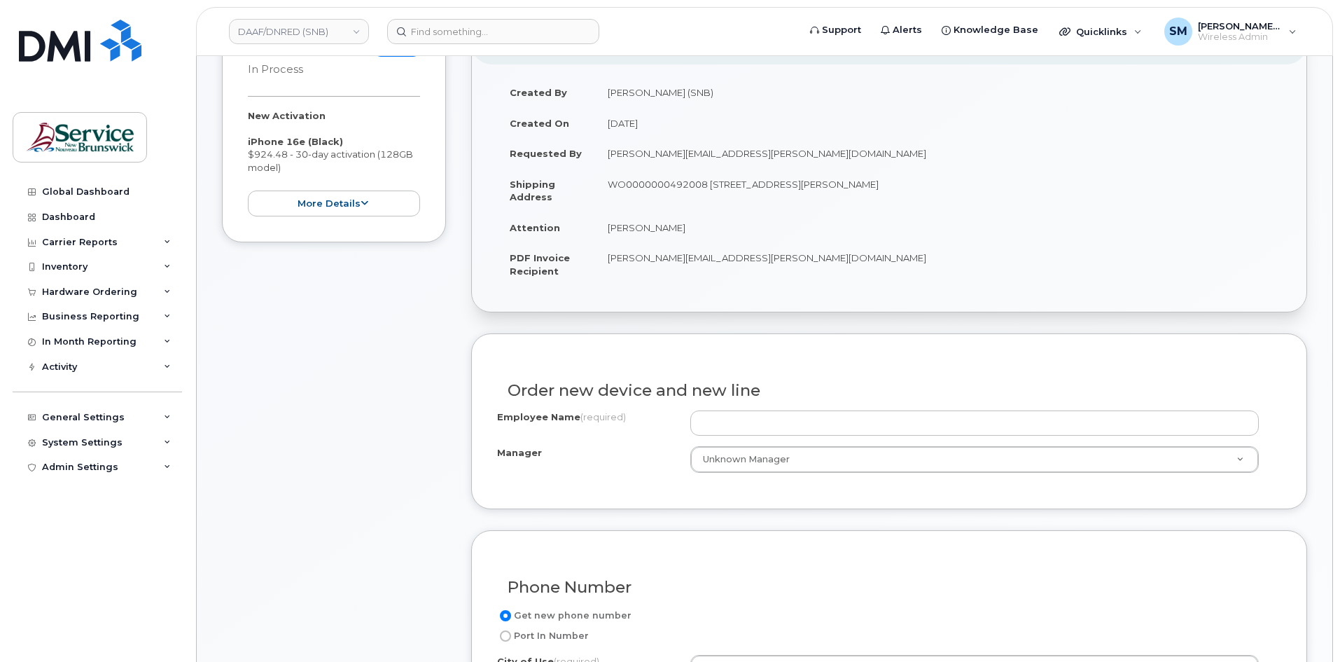
scroll to position [420, 0]
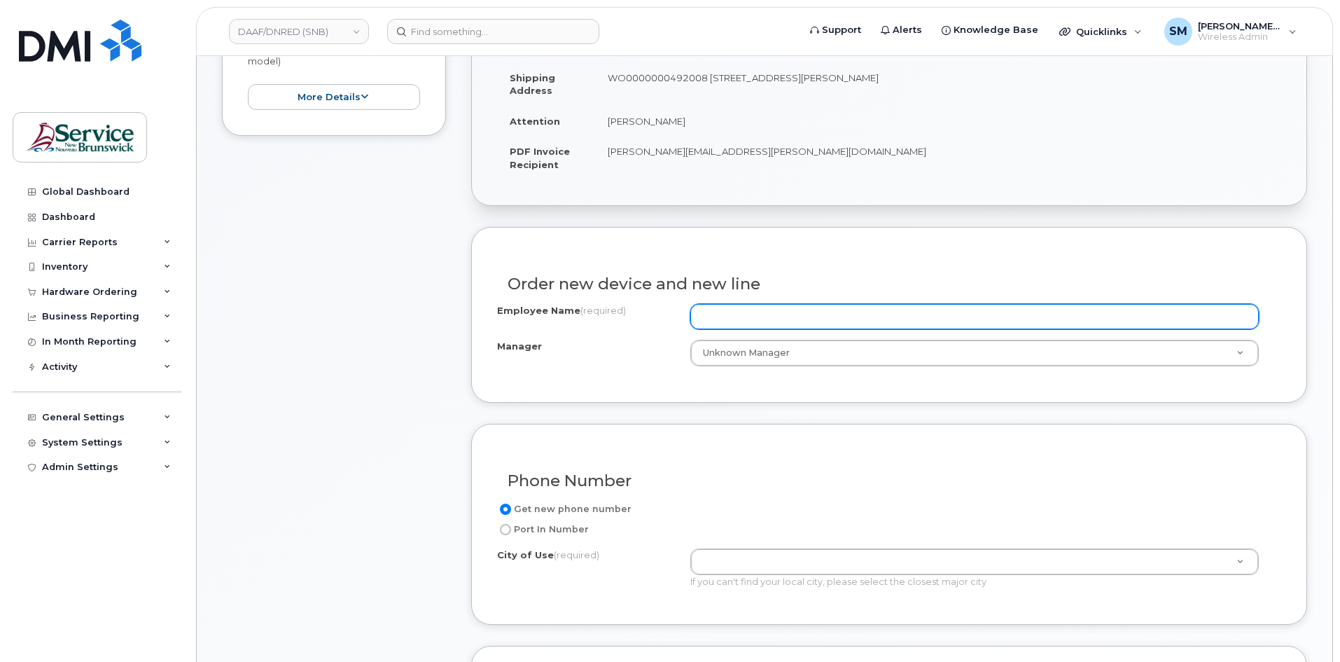
click at [858, 314] on input "Employee Name (required)" at bounding box center [974, 316] width 569 height 25
paste input "[PERSON_NAME]"
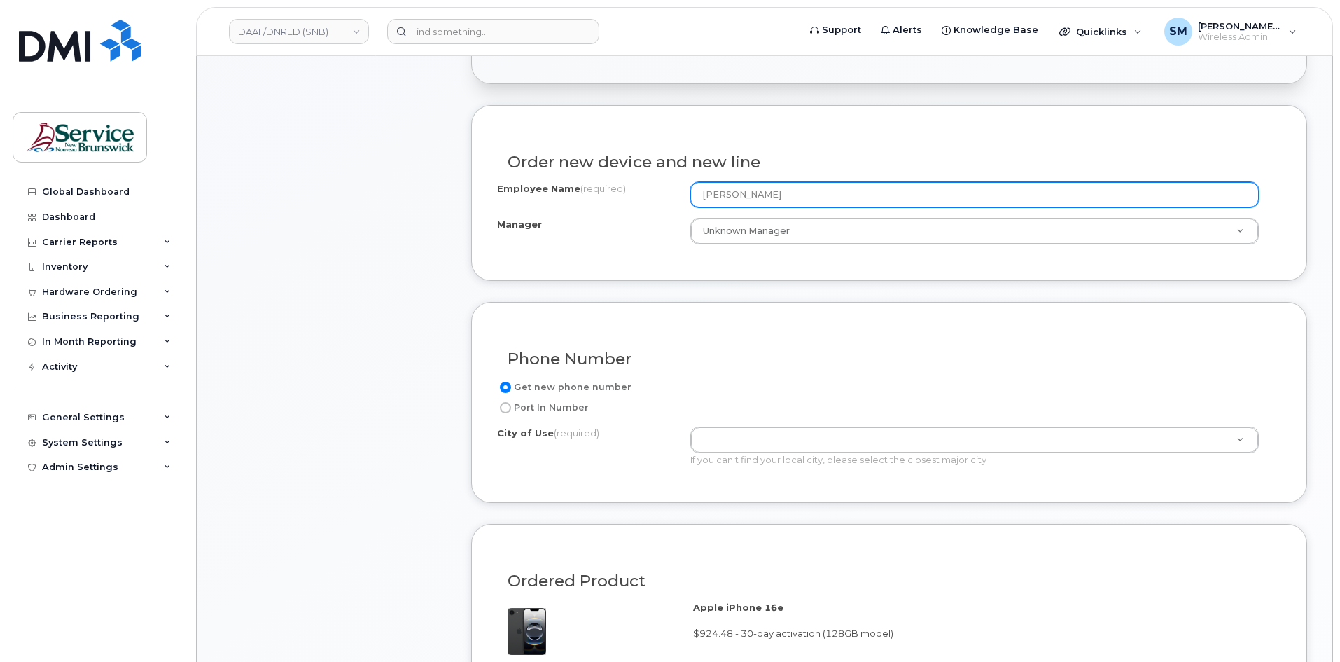
scroll to position [560, 0]
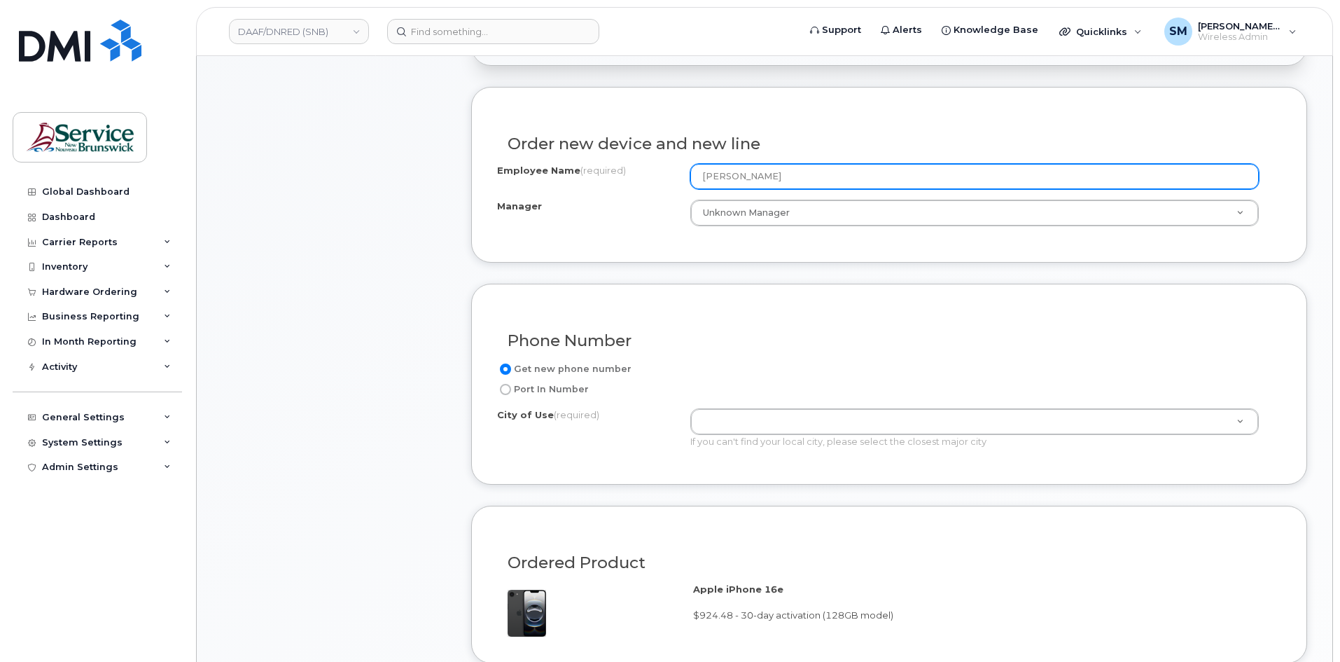
type input "[PERSON_NAME]"
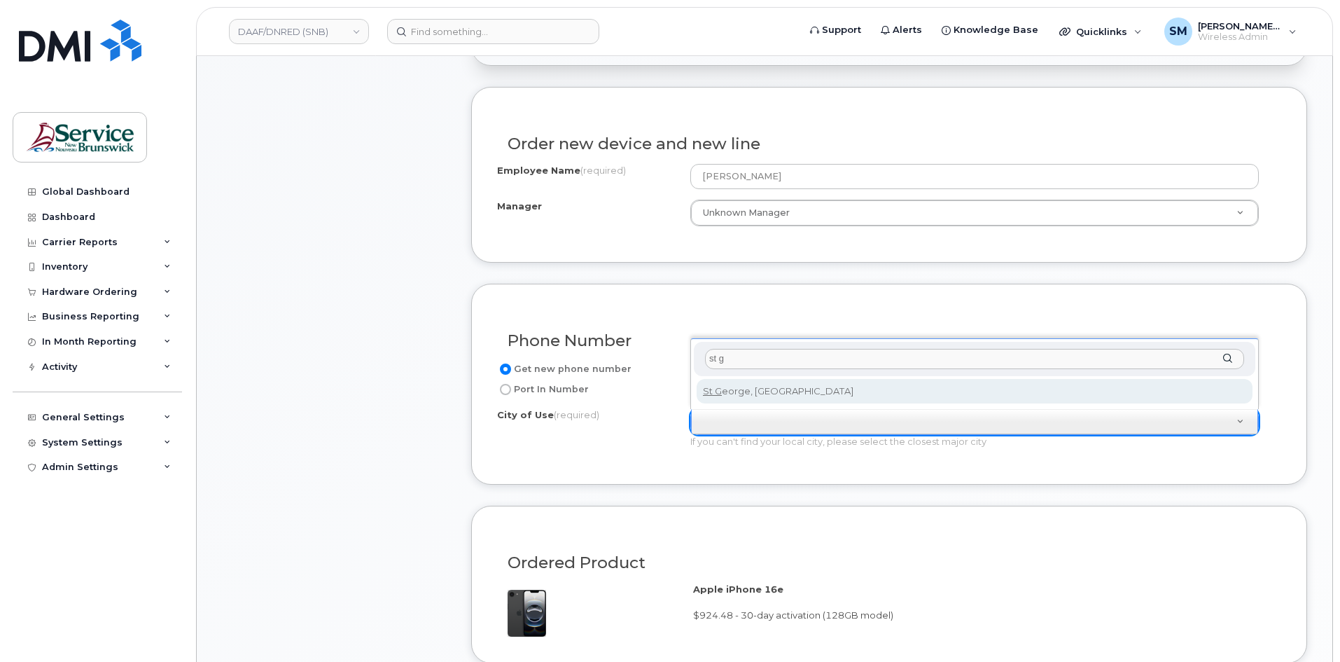
type input "st g"
type input "2107"
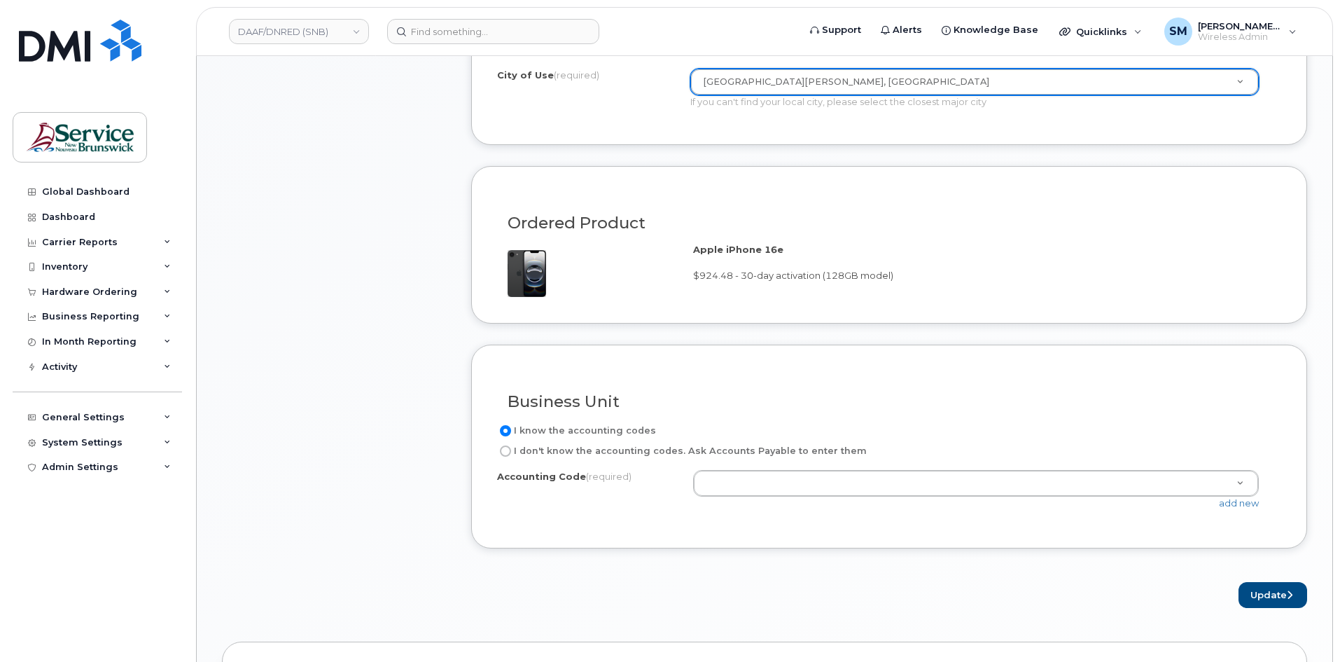
scroll to position [910, 0]
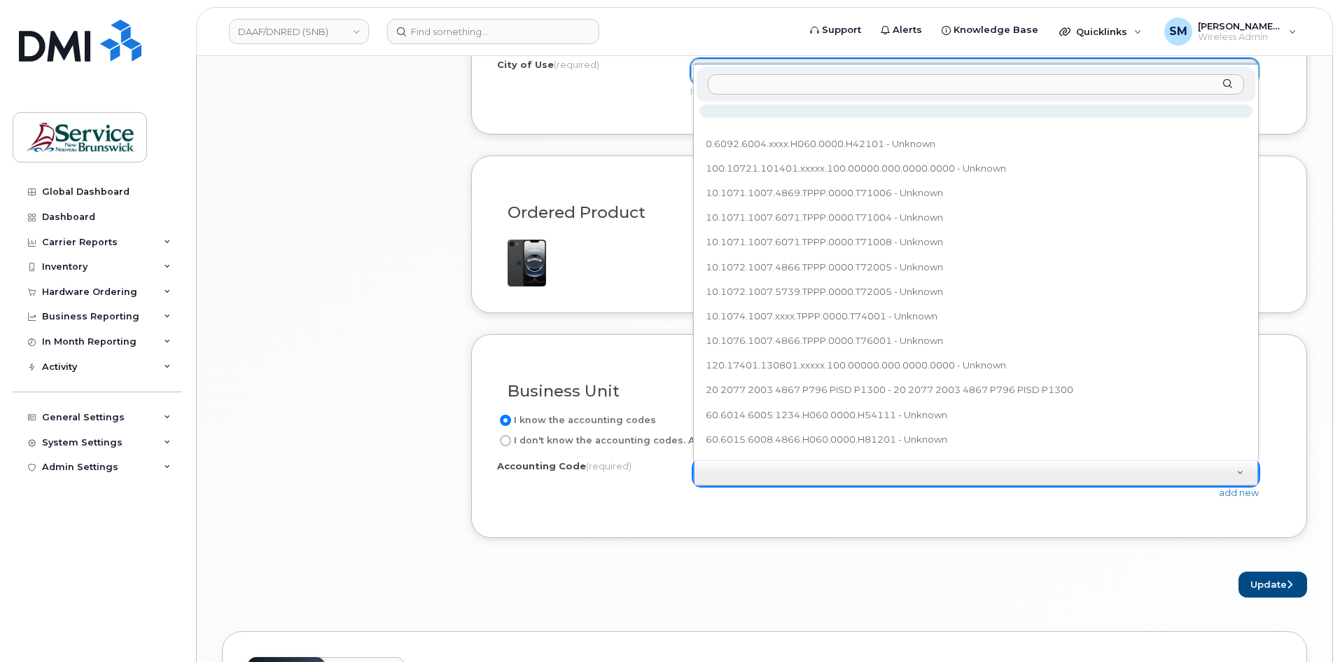
type input "10.1074.1007.6071.TPPP.0000.T74001"
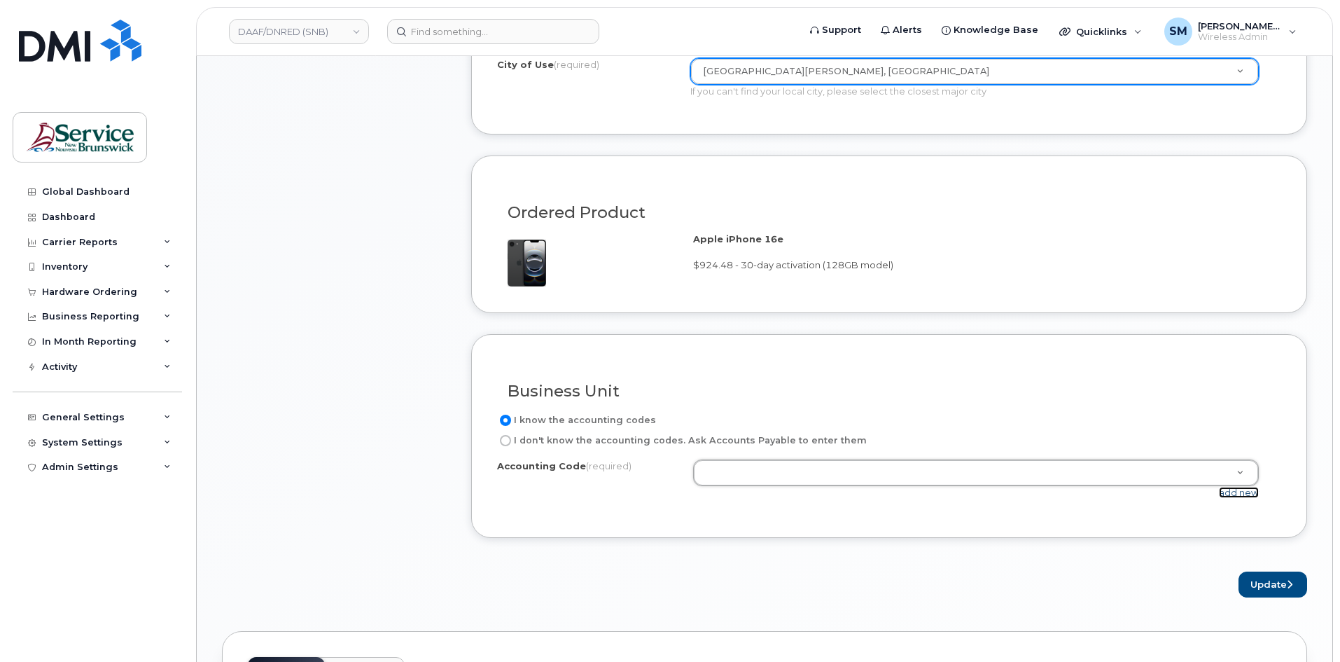
click at [1236, 489] on link "add new" at bounding box center [1239, 492] width 40 height 11
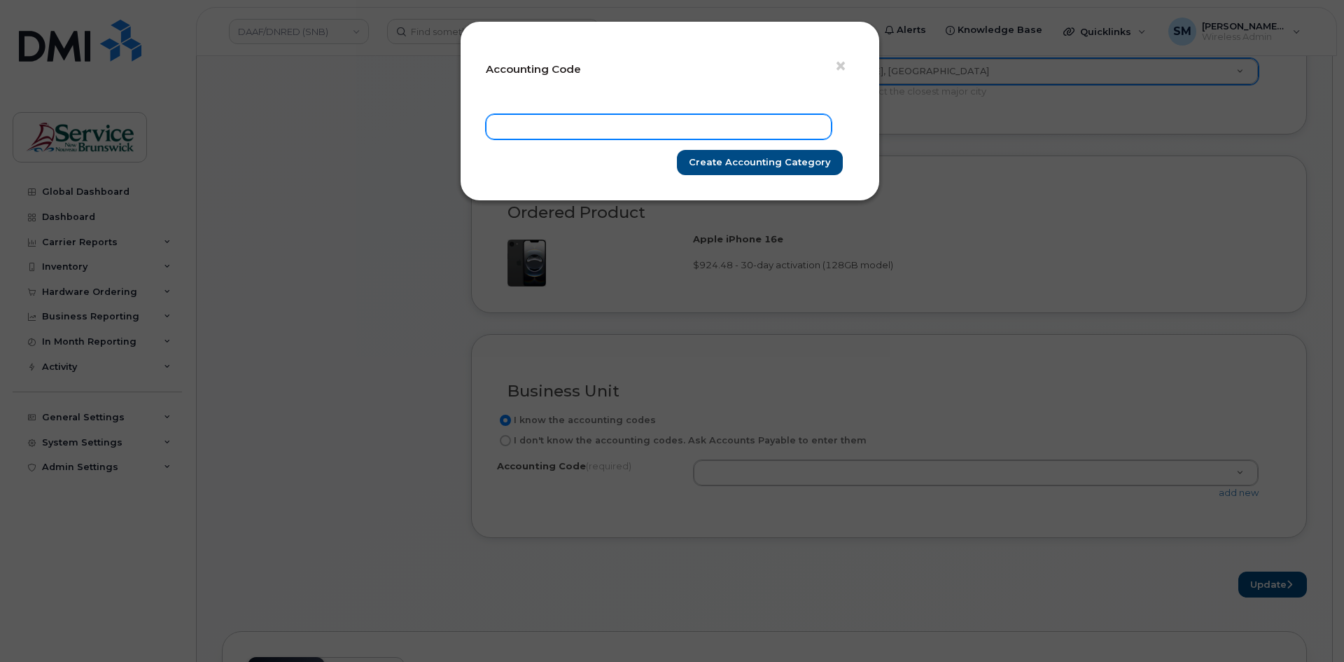
click at [738, 127] on input "text" at bounding box center [659, 126] width 346 height 25
paste input "10.1074.1007.6071.TPPP.0000.T74001"
type input "10.1074.1007.6071.TPPP.0000.T74001"
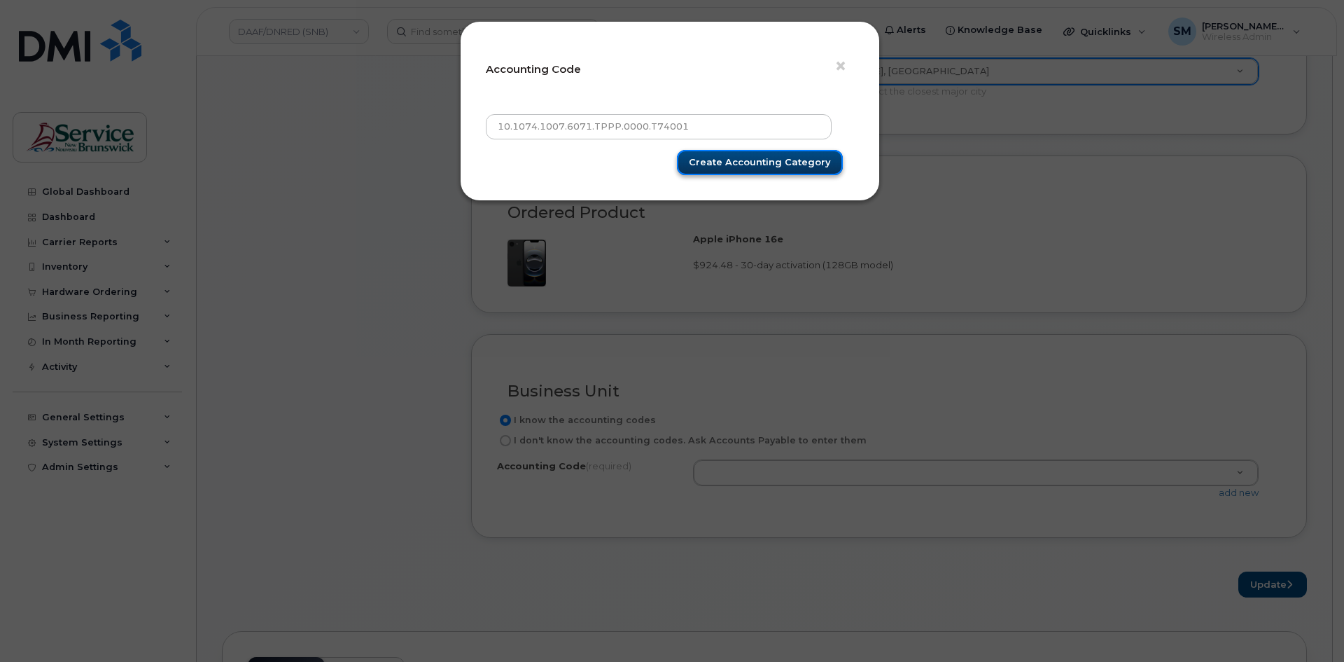
click at [790, 160] on input "Create Accounting category" at bounding box center [760, 163] width 166 height 26
type input "Create Accounting category"
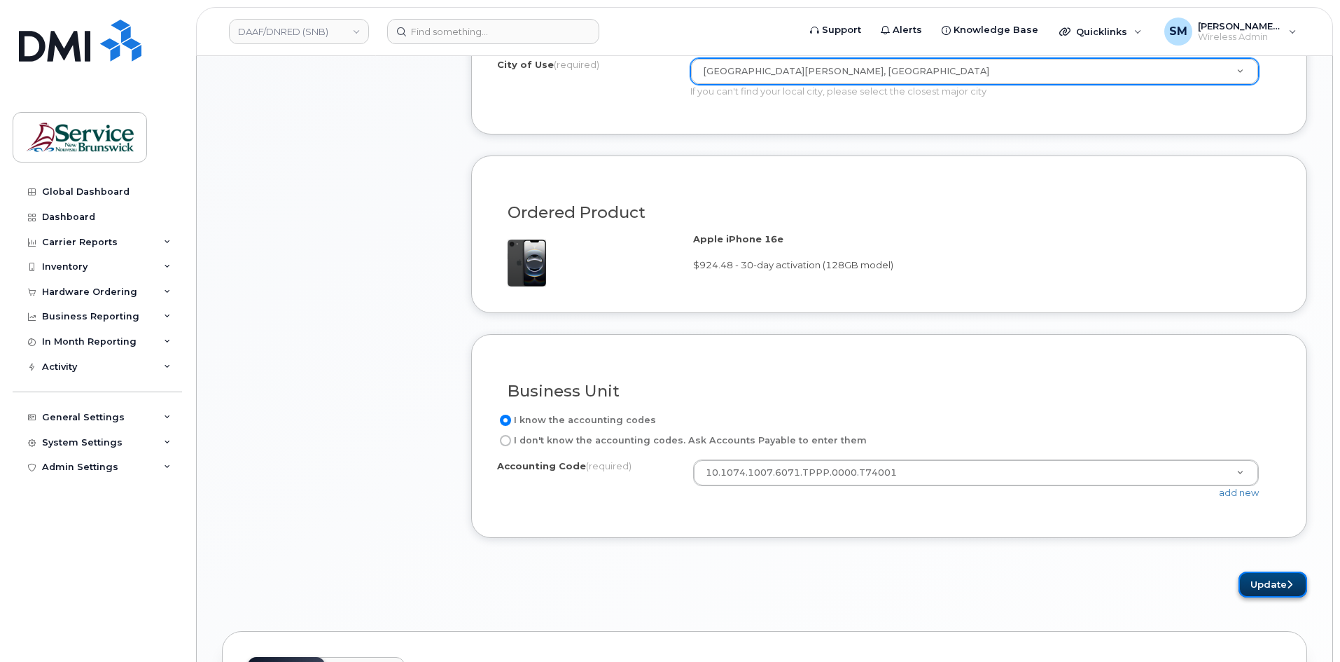
click at [1283, 588] on button "Update" at bounding box center [1273, 584] width 69 height 26
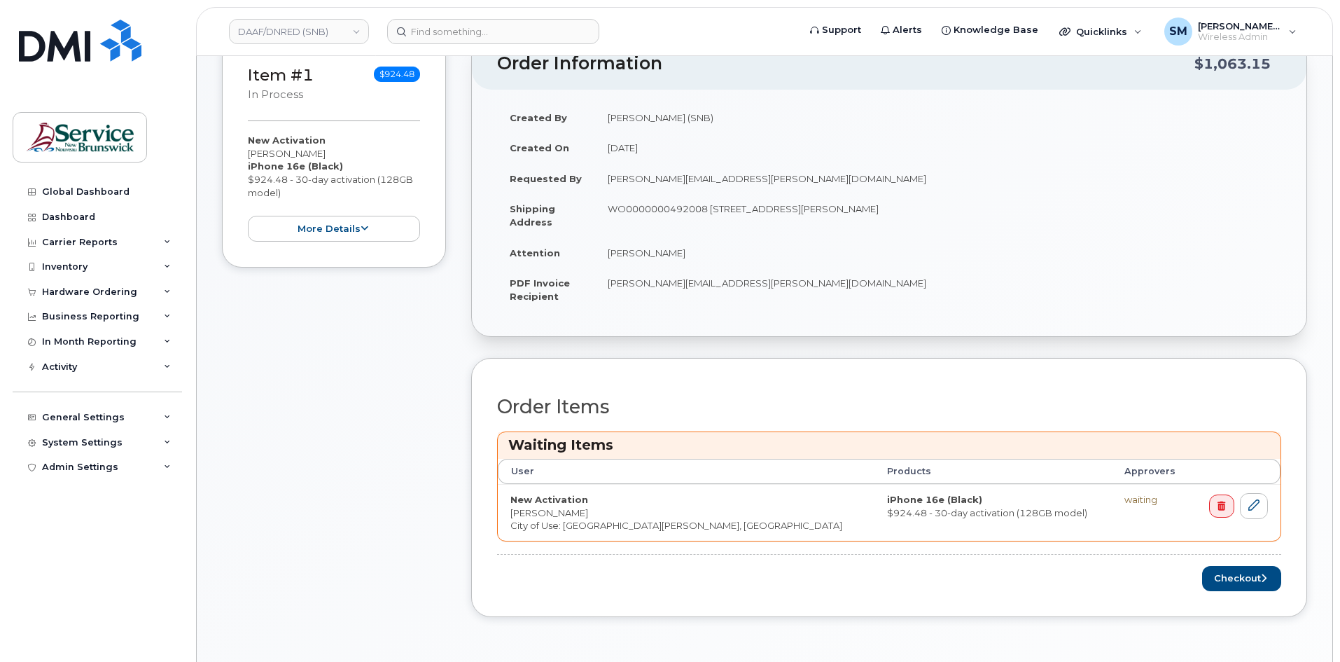
scroll to position [420, 0]
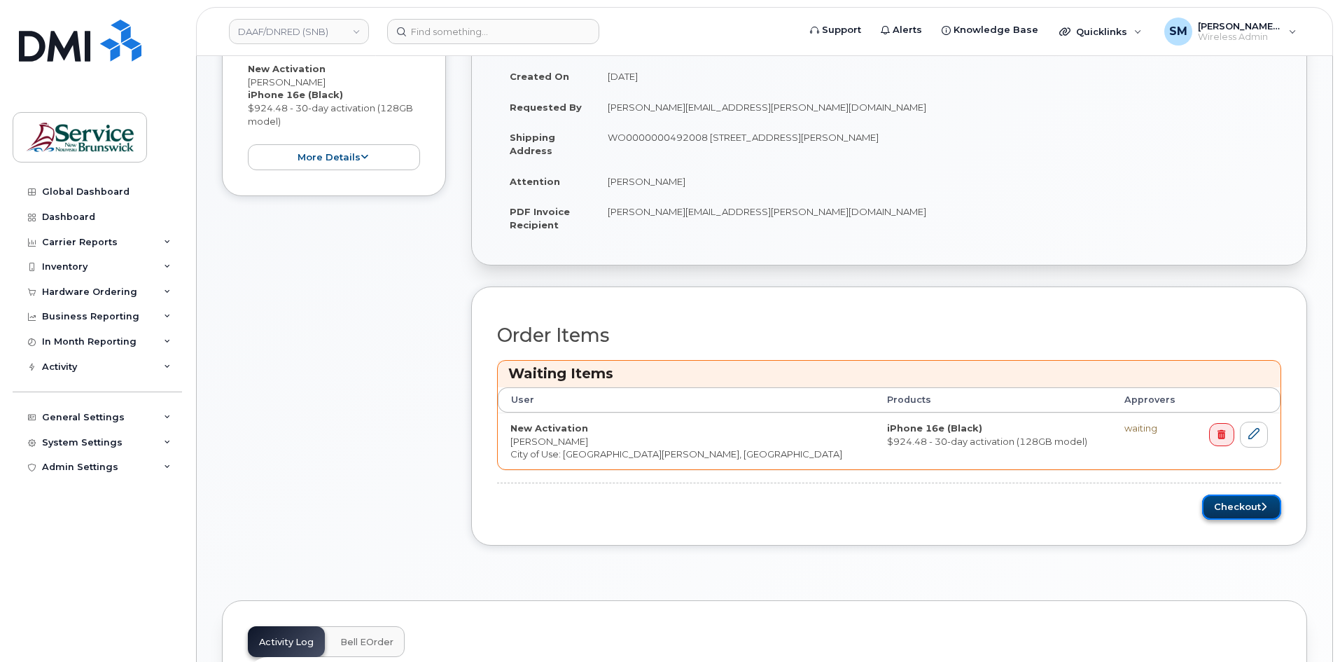
click at [1265, 508] on icon "submit" at bounding box center [1264, 506] width 6 height 9
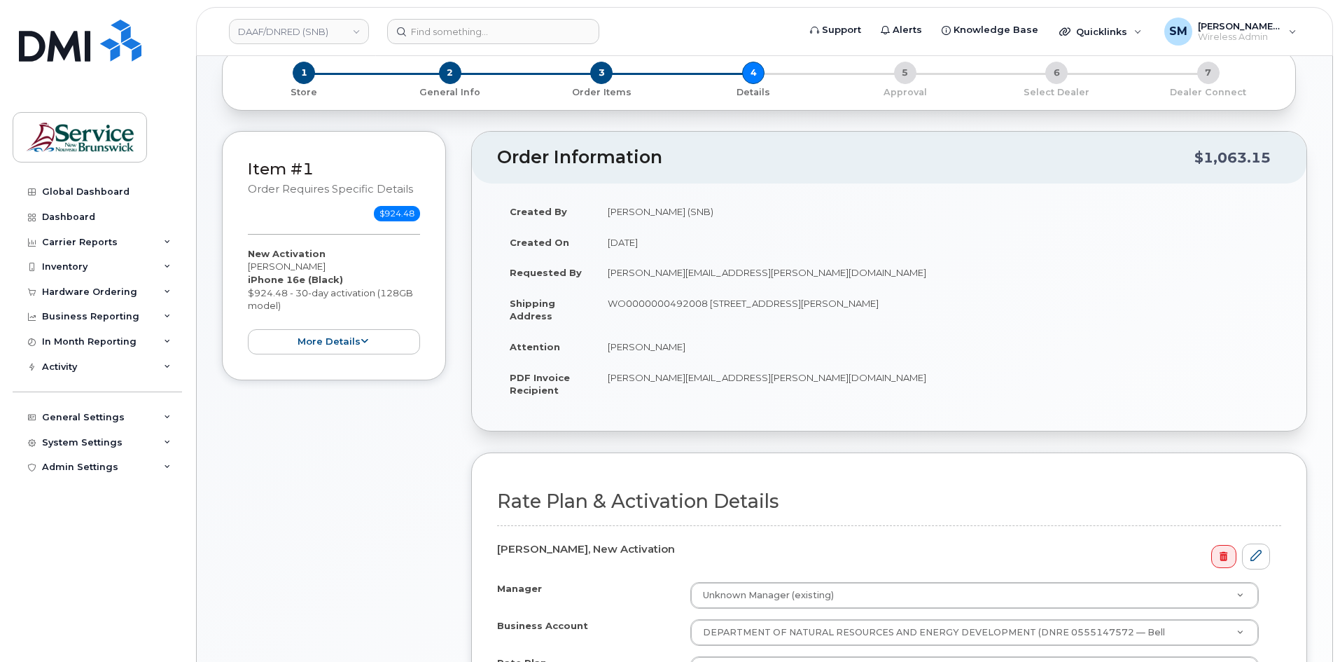
scroll to position [420, 0]
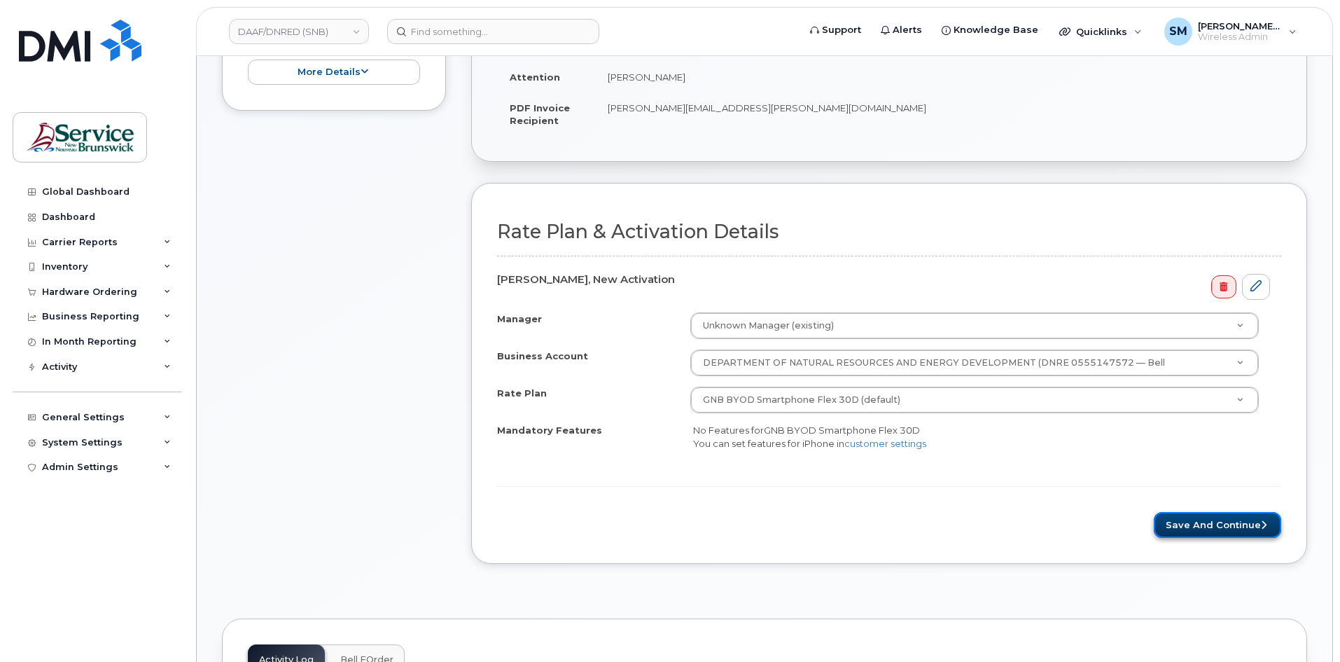
click at [1215, 531] on button "Save and Continue" at bounding box center [1217, 525] width 127 height 26
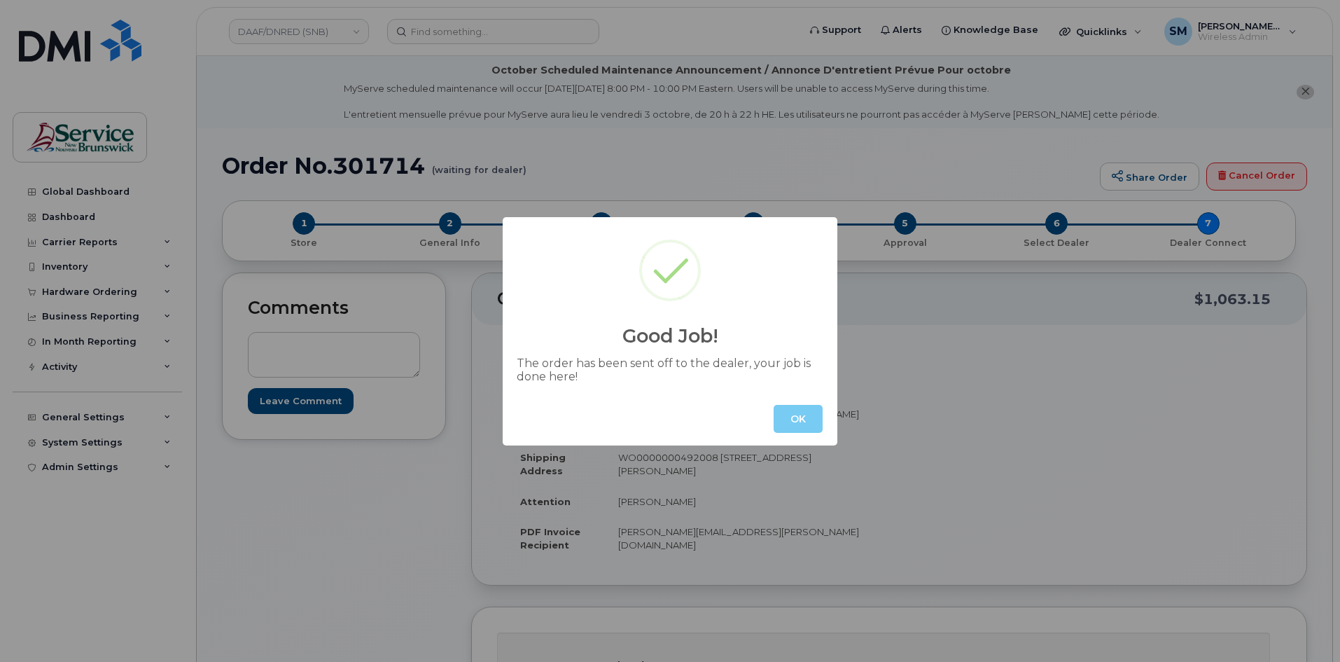
click at [781, 422] on button "OK" at bounding box center [798, 419] width 49 height 28
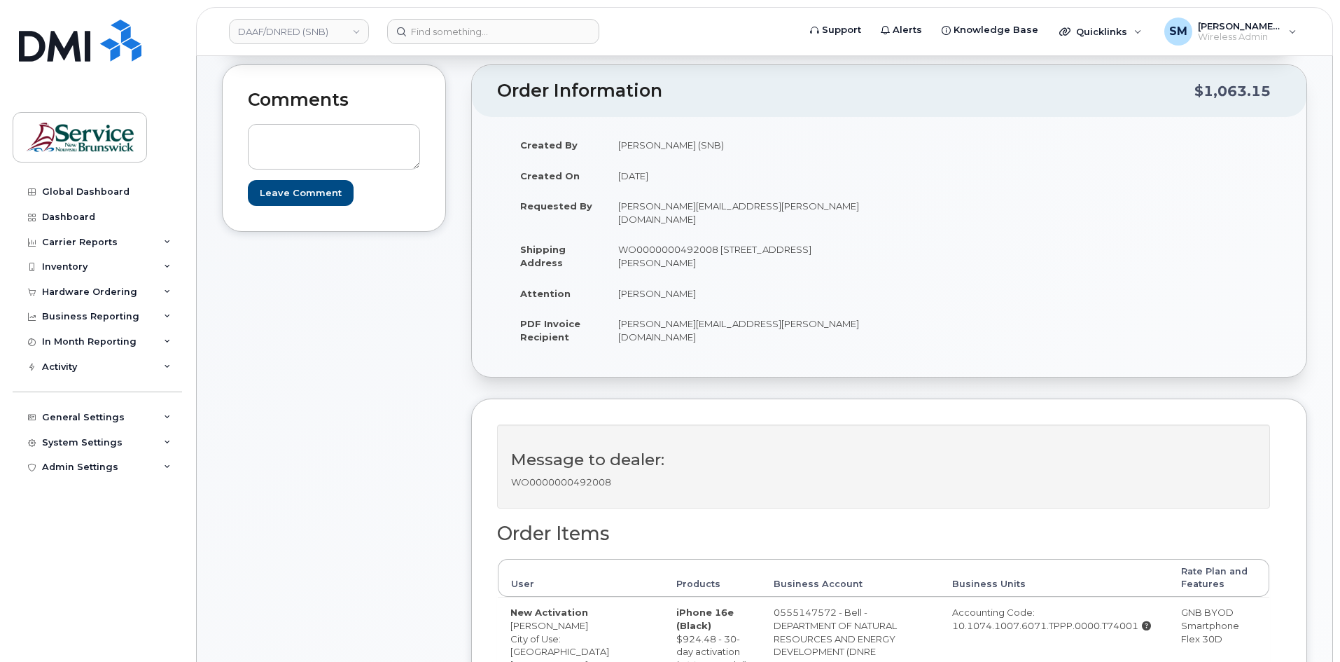
scroll to position [140, 0]
